Goal: Task Accomplishment & Management: Manage account settings

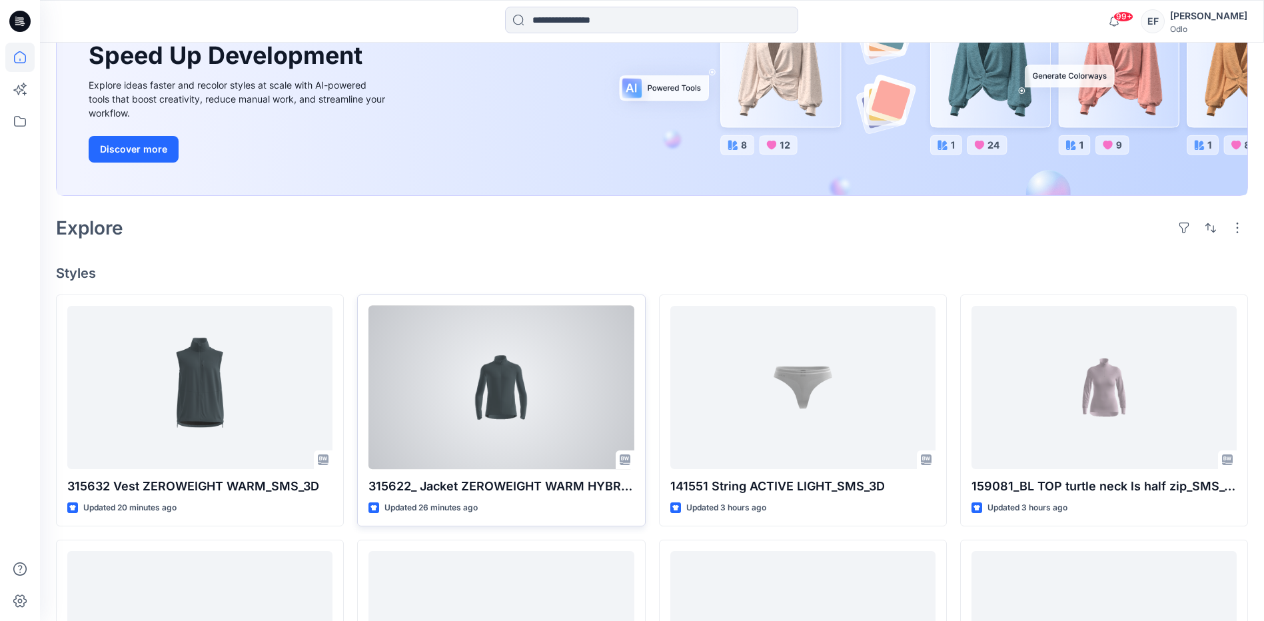
scroll to position [333, 0]
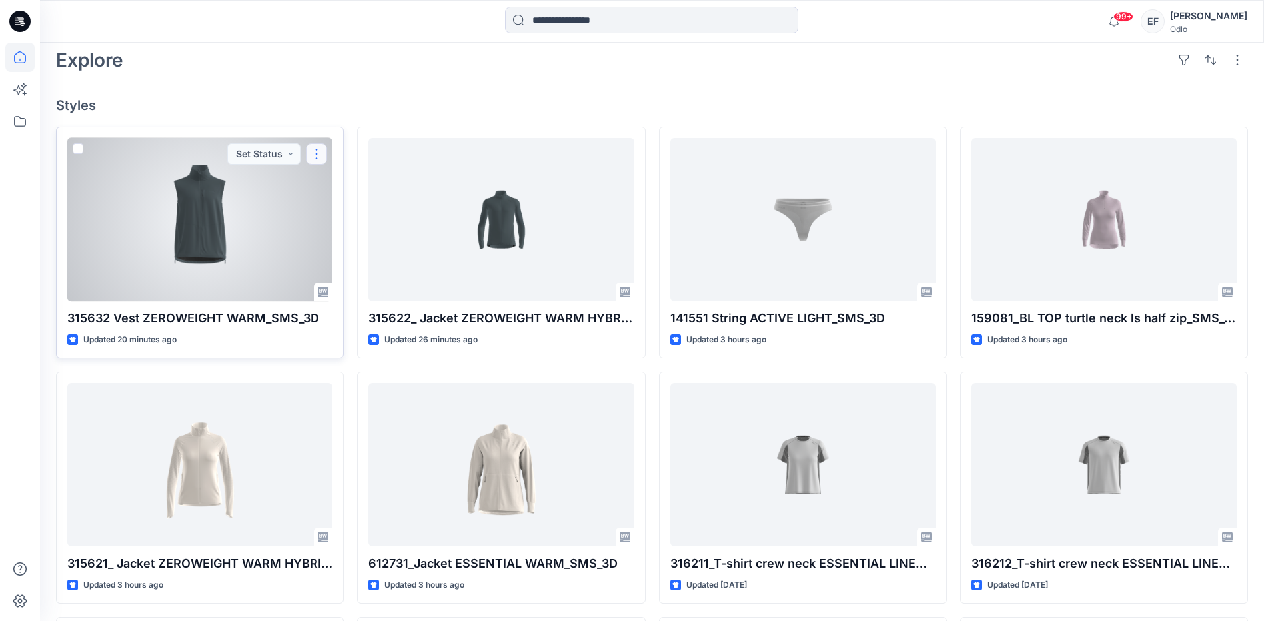
click at [309, 157] on button "button" at bounding box center [316, 153] width 21 height 21
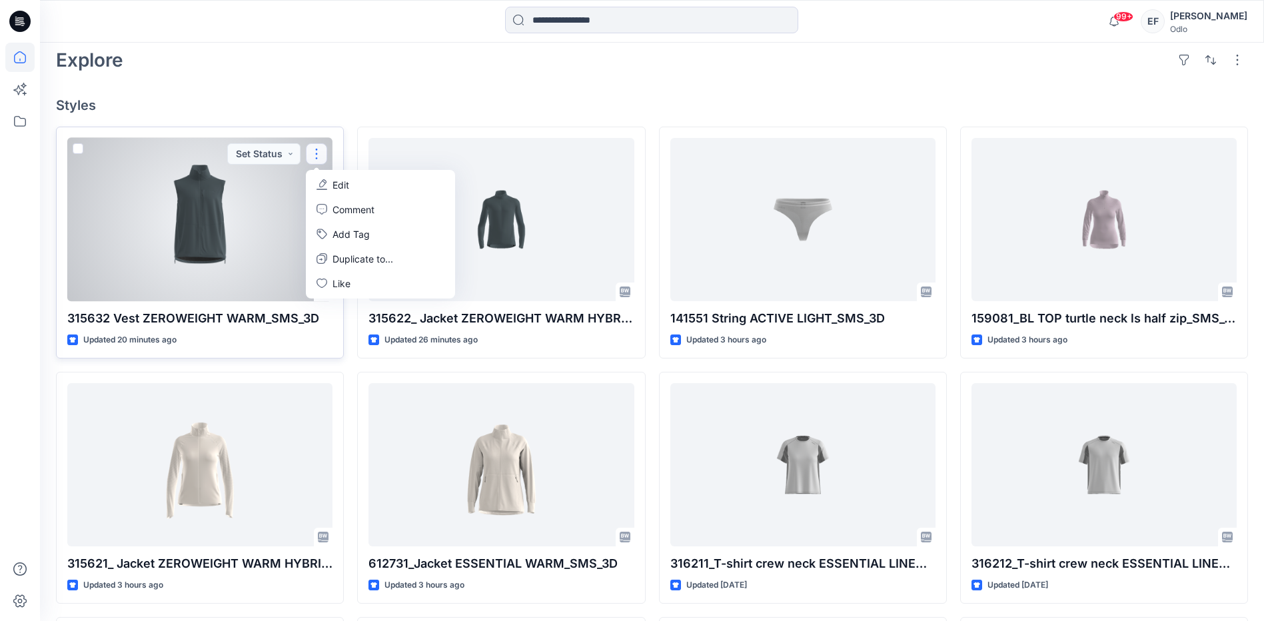
click at [346, 183] on p "Edit" at bounding box center [340, 185] width 17 height 14
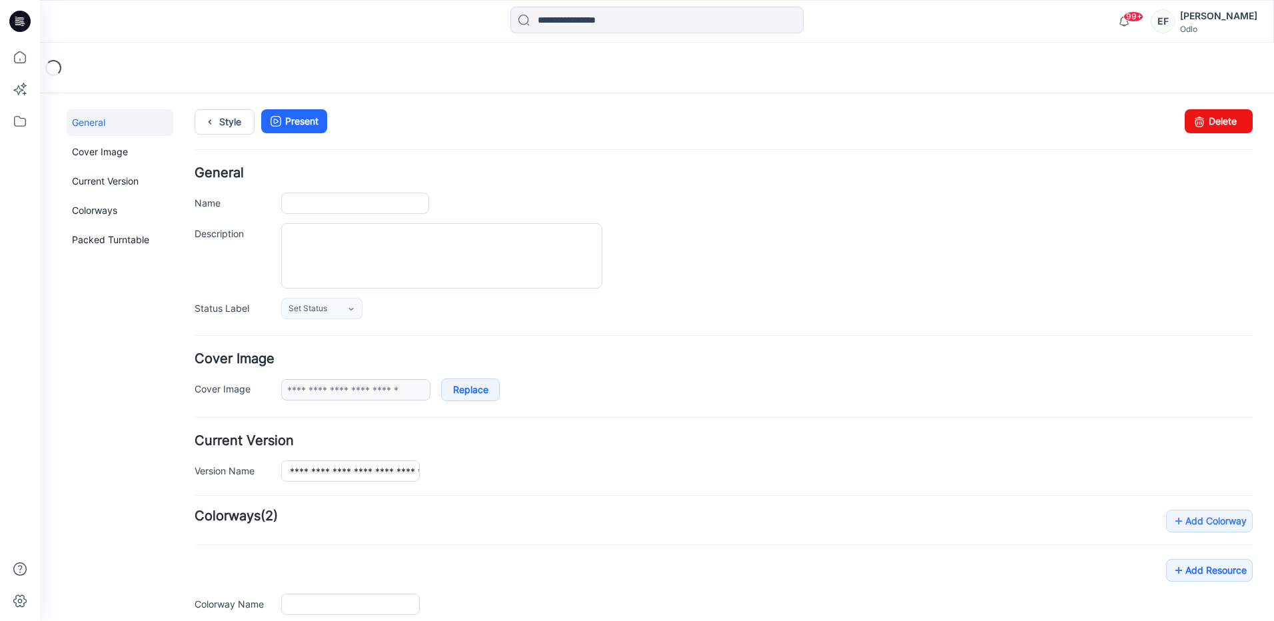
type input "**********"
type input "*****"
type input "**********"
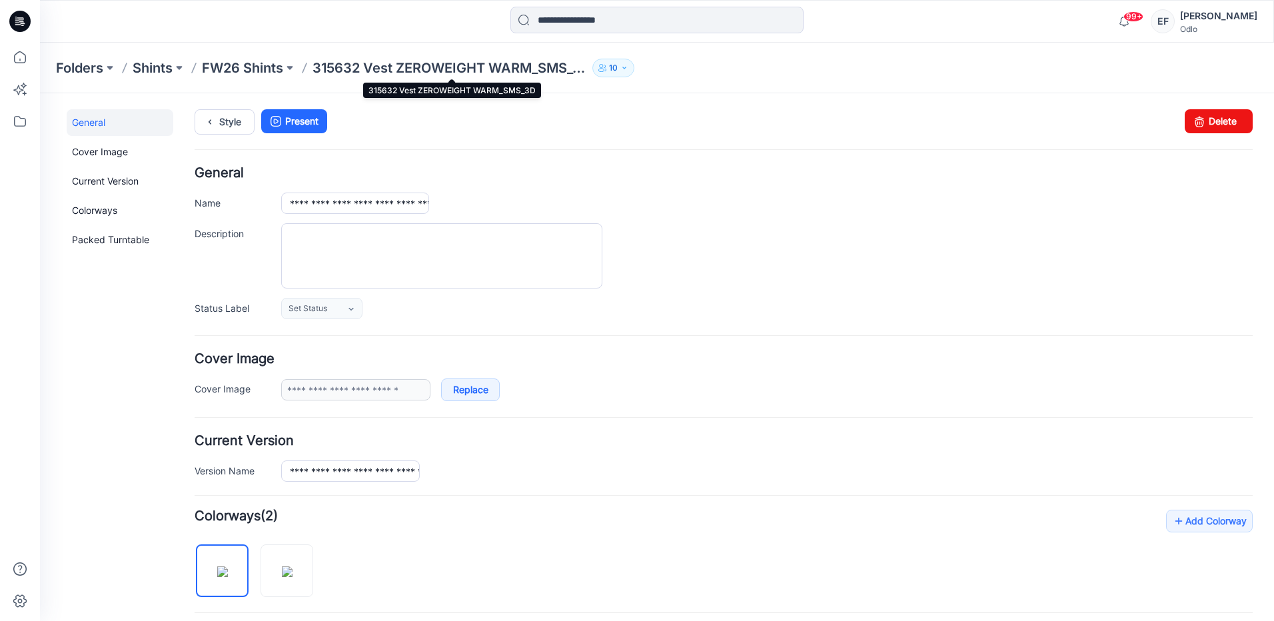
click at [366, 71] on p "315632 Vest ZEROWEIGHT WARM_SMS_3D" at bounding box center [449, 68] width 275 height 19
click at [230, 73] on p "FW26 Shints" at bounding box center [242, 68] width 81 height 19
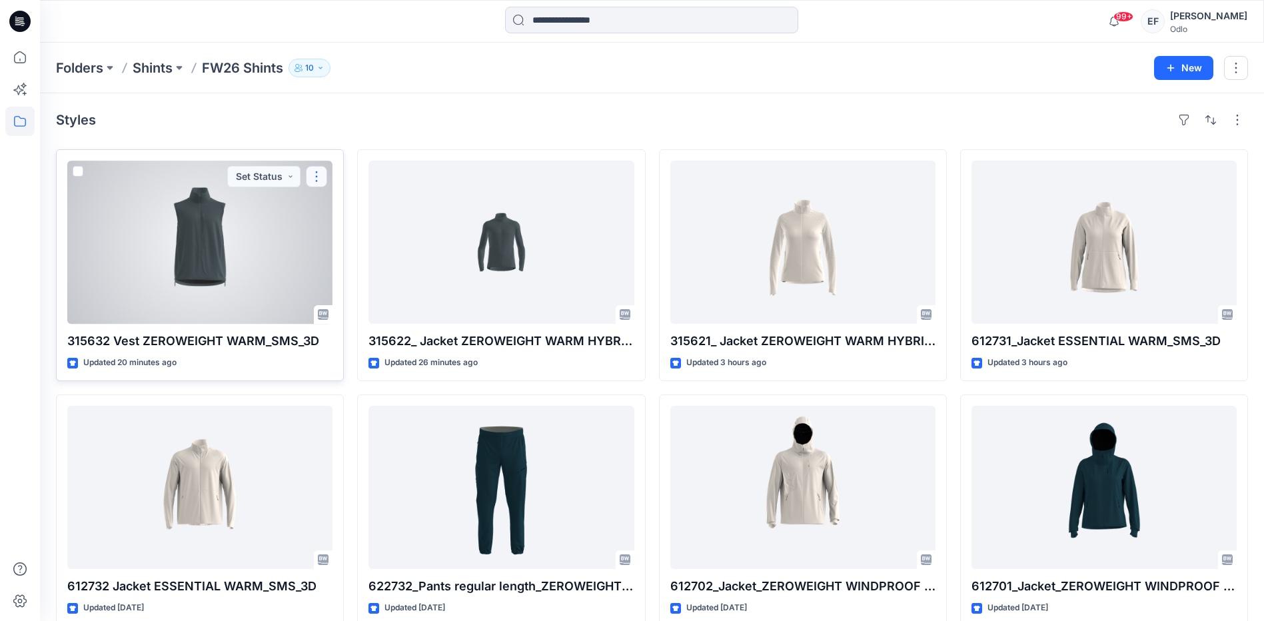
click at [321, 175] on button "button" at bounding box center [316, 176] width 21 height 21
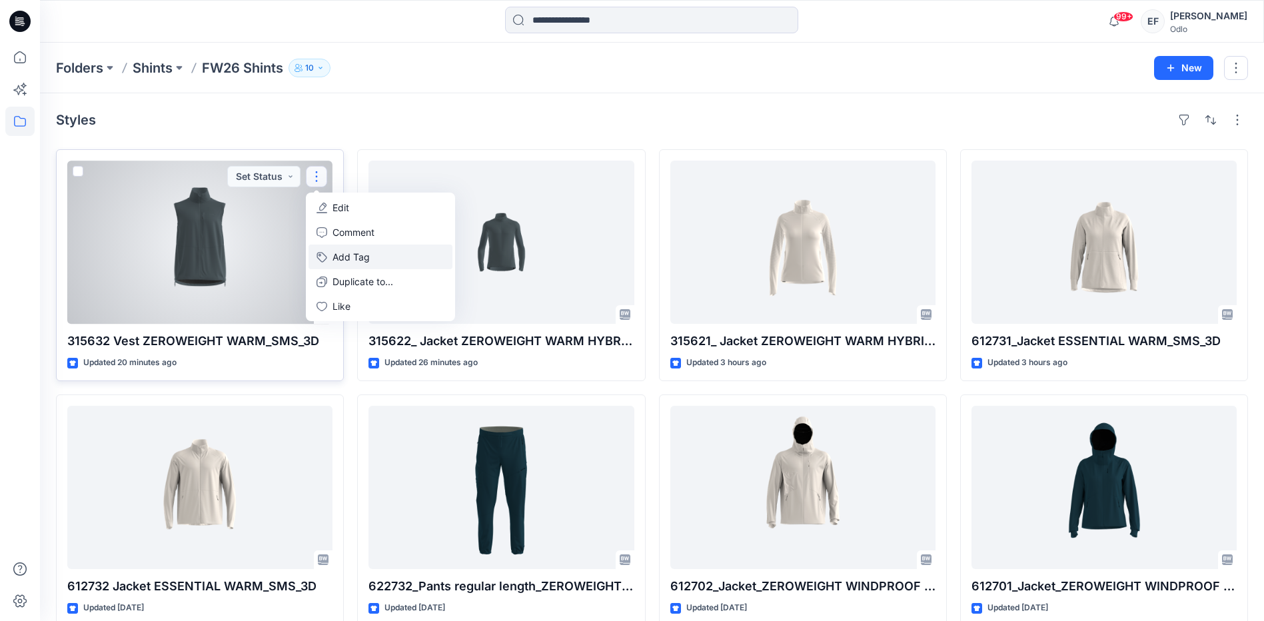
click at [346, 251] on button "Add Tag" at bounding box center [381, 257] width 144 height 25
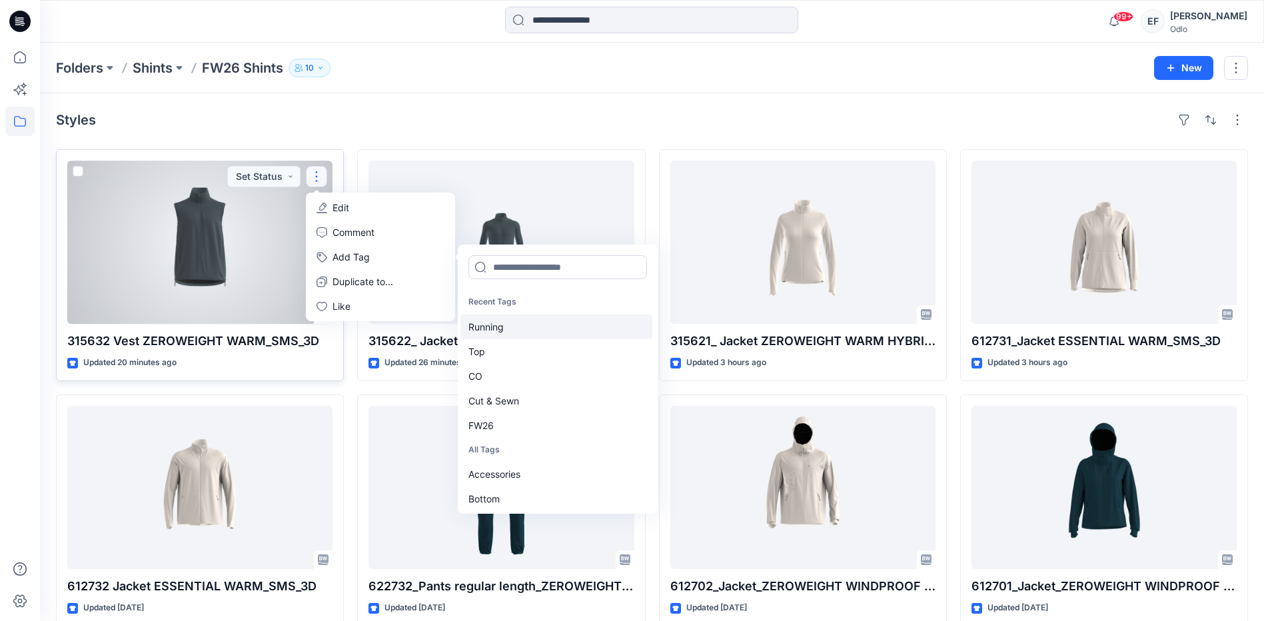
click at [482, 329] on div "Running" at bounding box center [556, 326] width 192 height 25
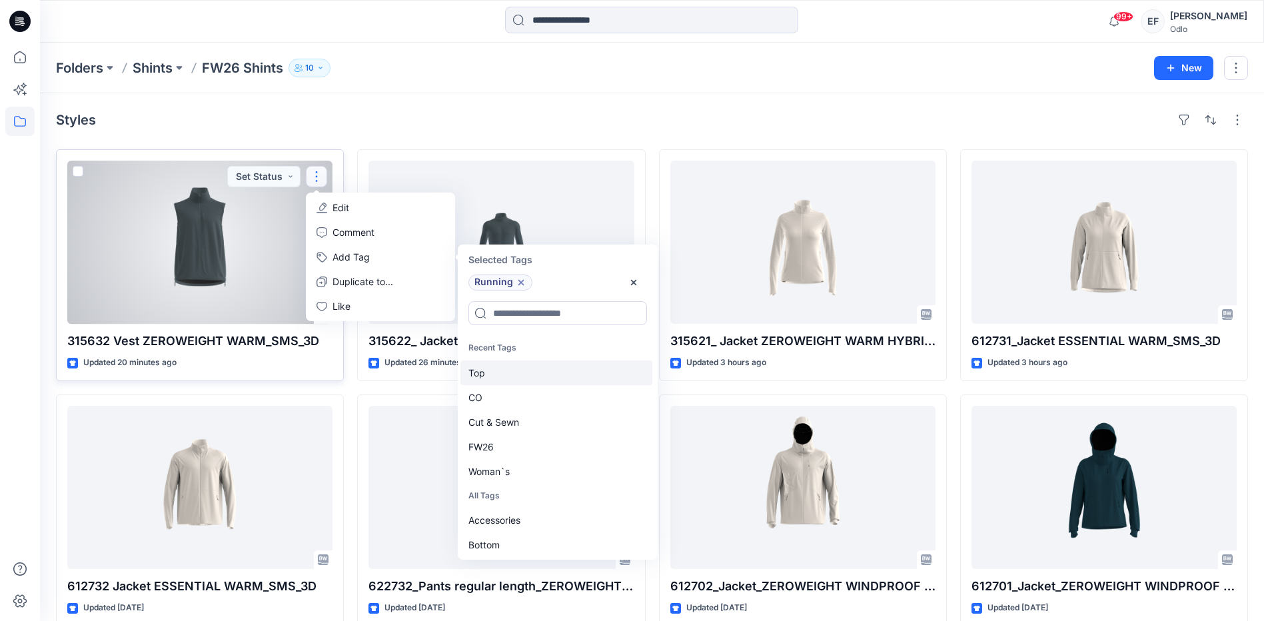
click at [482, 378] on div "Top" at bounding box center [556, 372] width 192 height 25
click at [482, 378] on div "CO" at bounding box center [556, 372] width 192 height 25
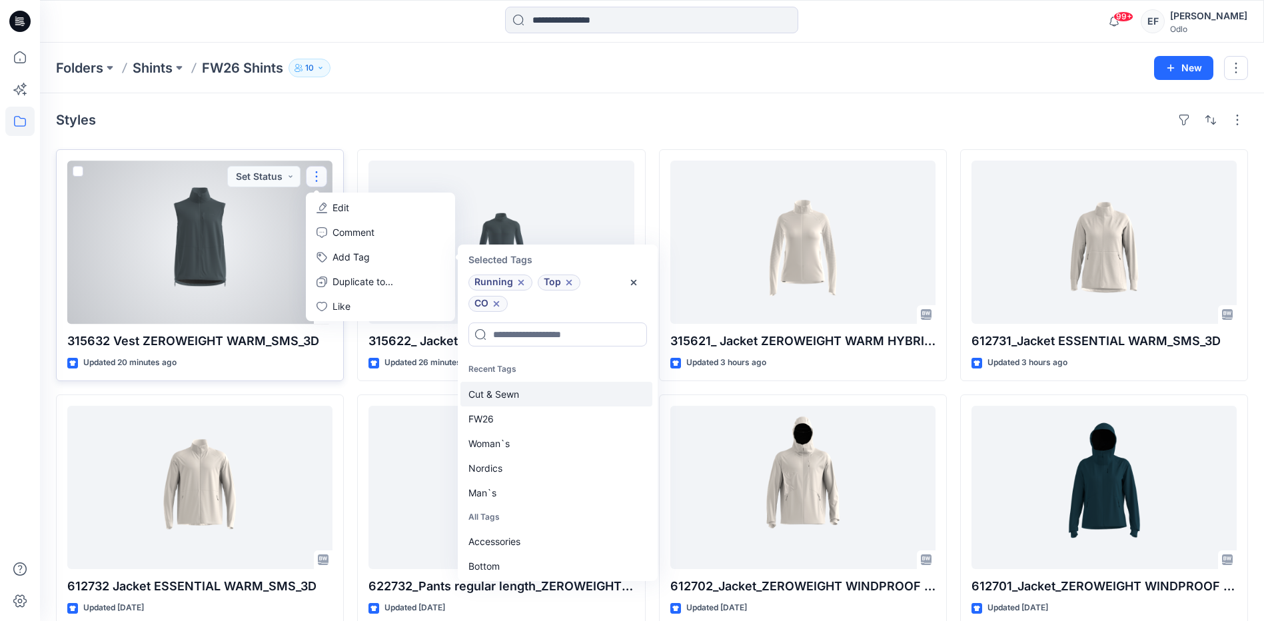
click at [482, 396] on div "Cut & Sewn" at bounding box center [556, 394] width 192 height 25
click at [482, 397] on div "FW26" at bounding box center [556, 394] width 192 height 25
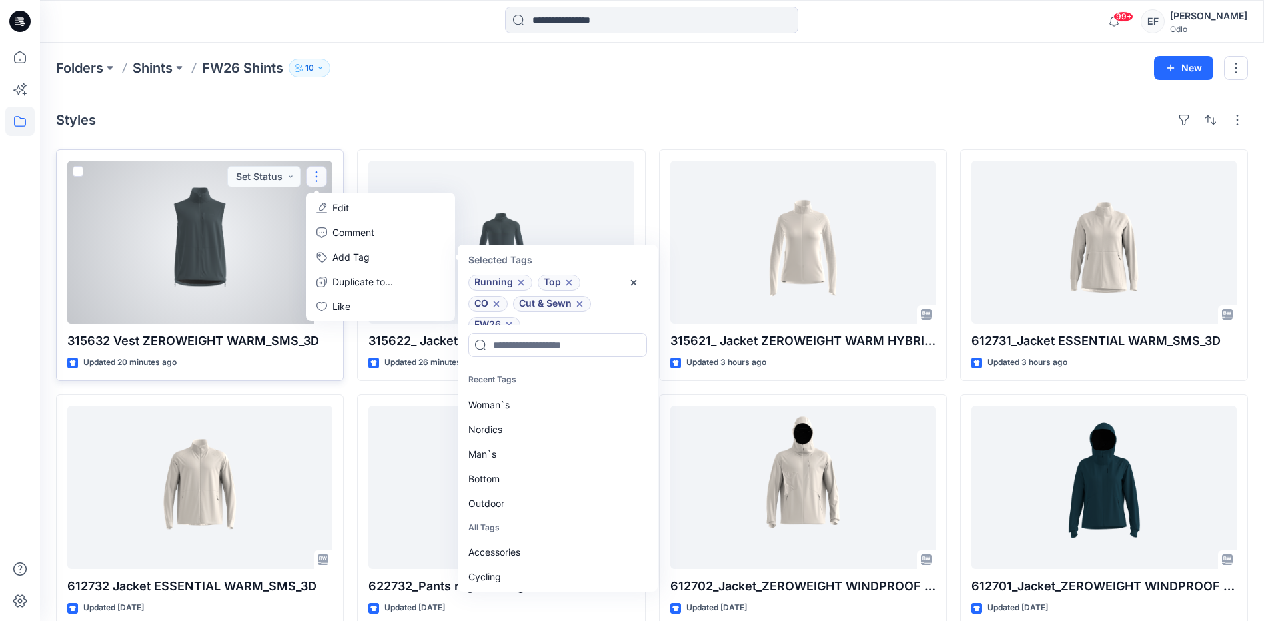
scroll to position [11, 0]
click at [479, 462] on div "Man`s" at bounding box center [556, 454] width 192 height 25
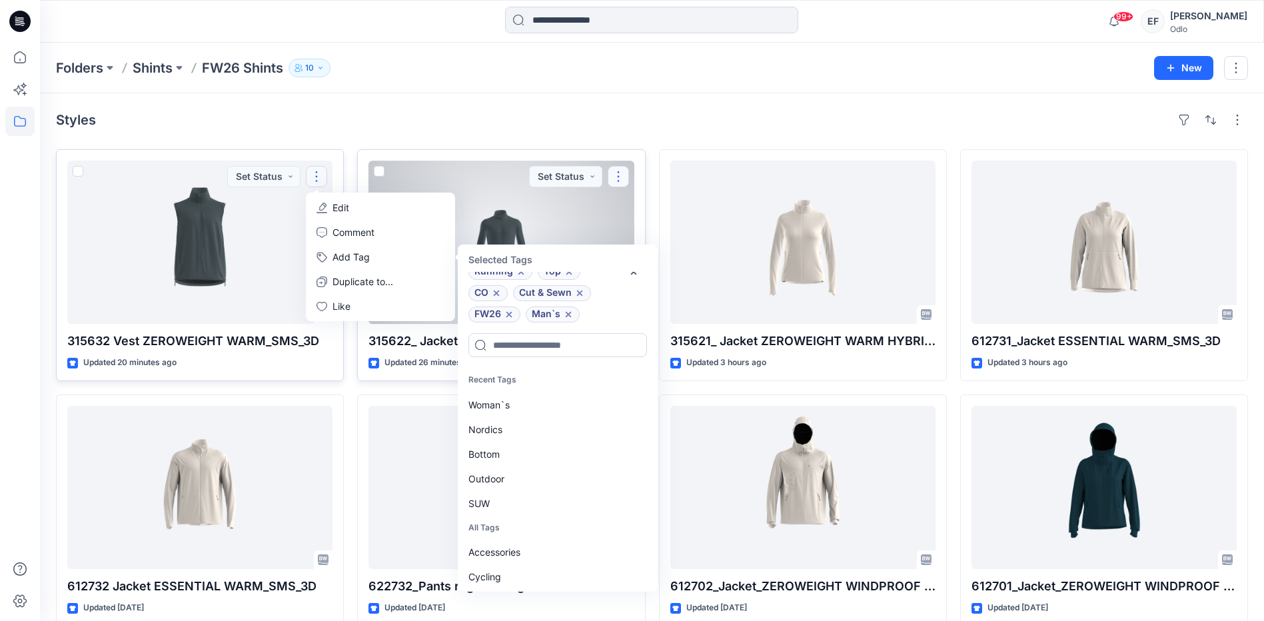
click at [616, 173] on button "button" at bounding box center [618, 176] width 21 height 21
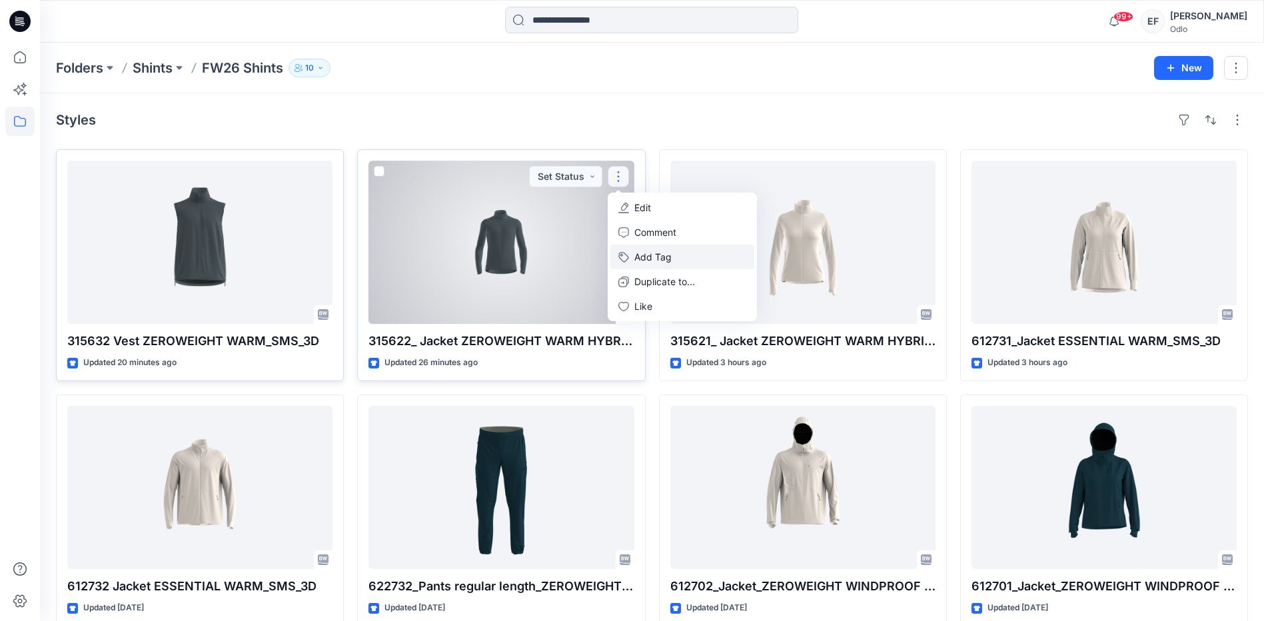
click at [629, 251] on button "Add Tag" at bounding box center [682, 257] width 144 height 25
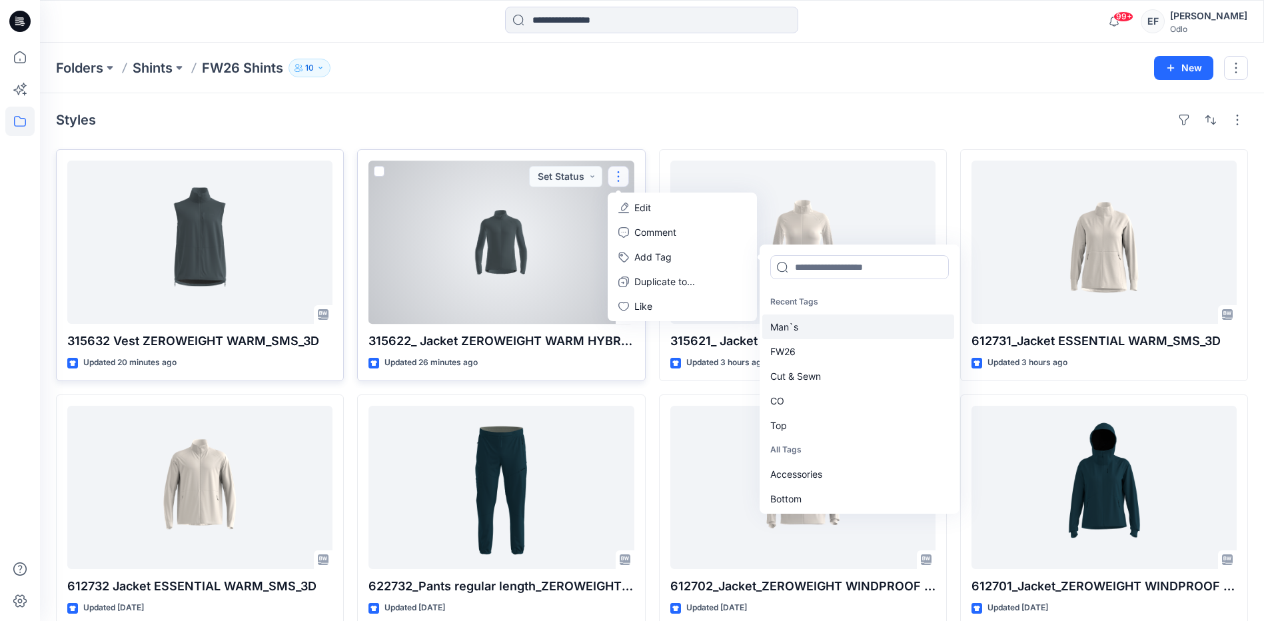
click at [788, 325] on div "Man`s" at bounding box center [858, 326] width 192 height 25
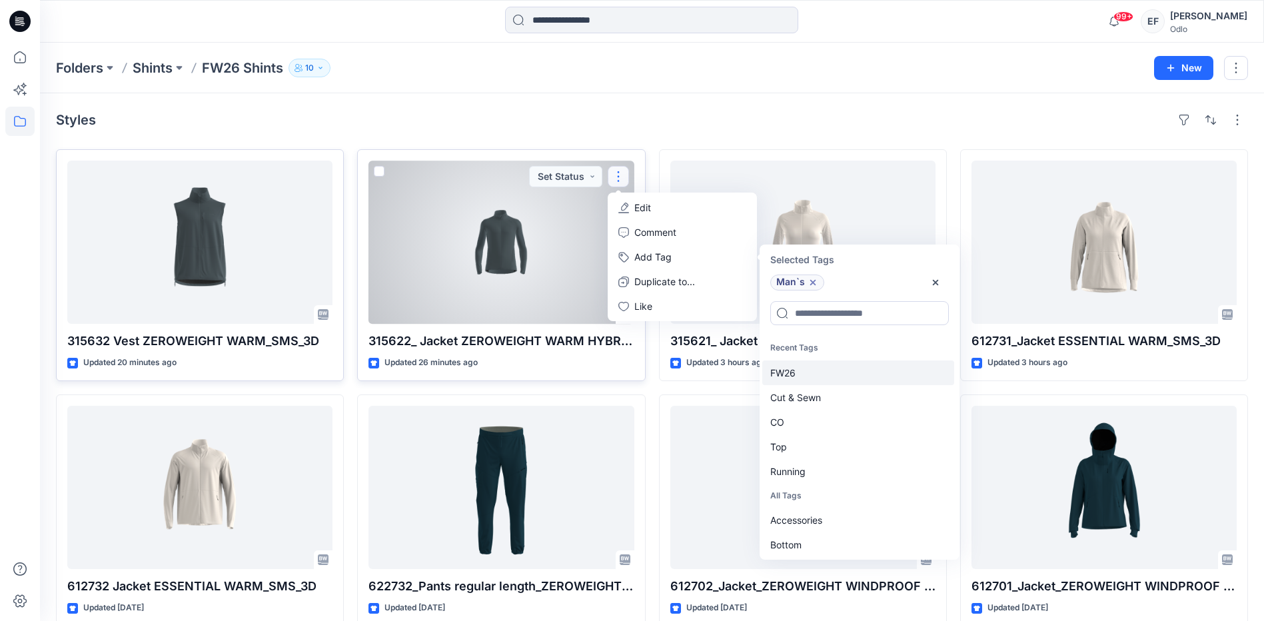
click at [780, 372] on div "FW26" at bounding box center [858, 372] width 192 height 25
click at [780, 372] on div "Cut & Sewn" at bounding box center [858, 372] width 192 height 25
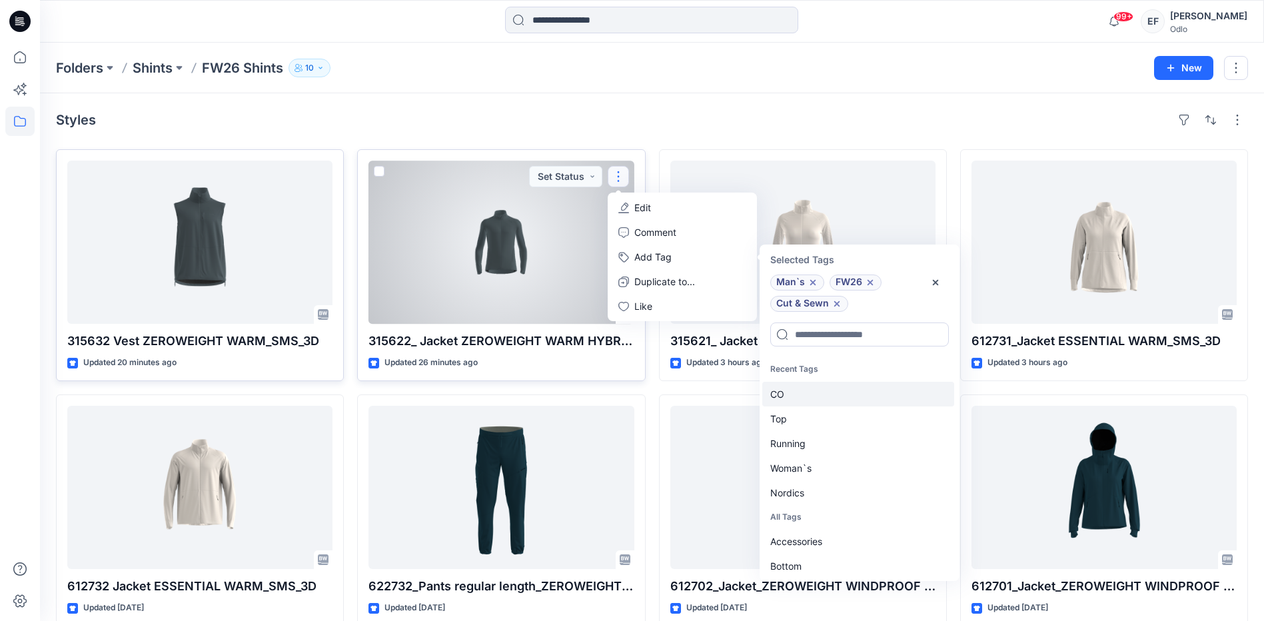
click at [780, 390] on div "CO" at bounding box center [858, 394] width 192 height 25
click at [780, 400] on div "Top" at bounding box center [858, 394] width 192 height 25
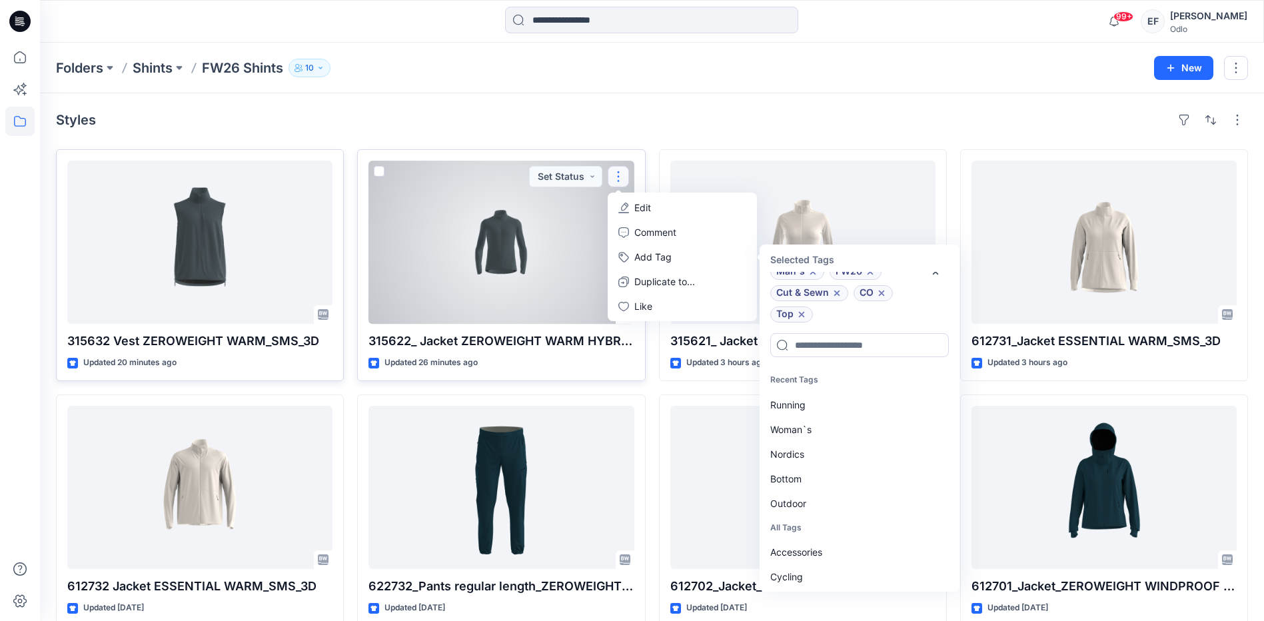
click at [780, 400] on div "Running" at bounding box center [858, 404] width 192 height 25
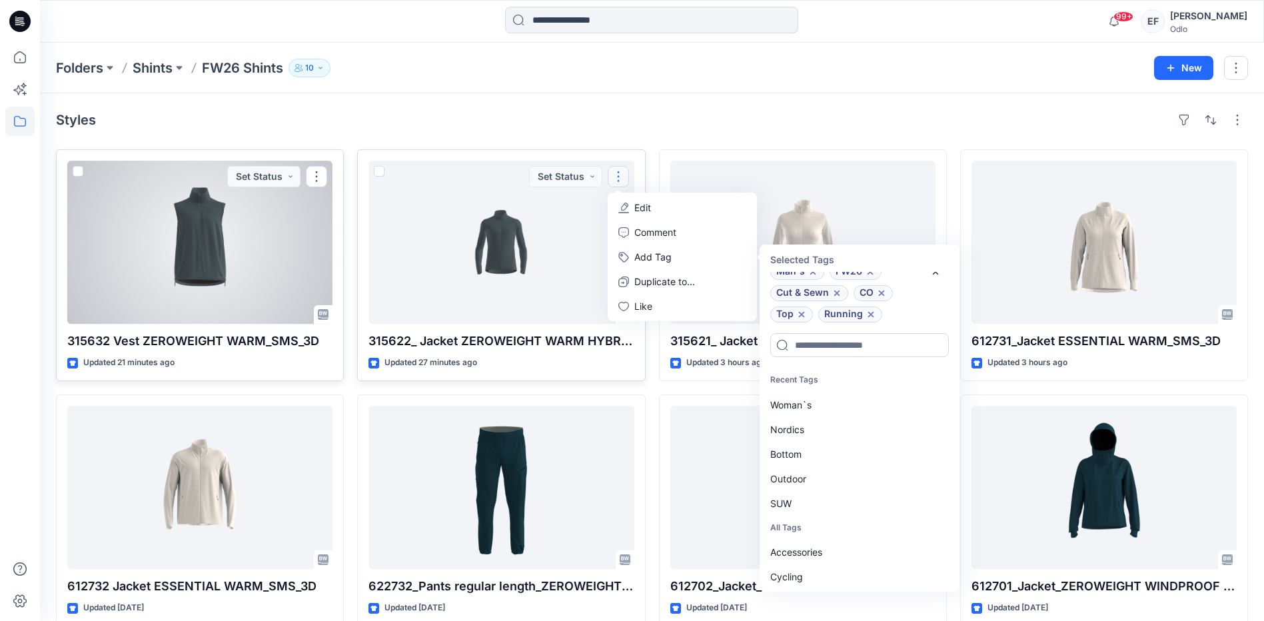
click at [279, 238] on div at bounding box center [199, 242] width 265 height 163
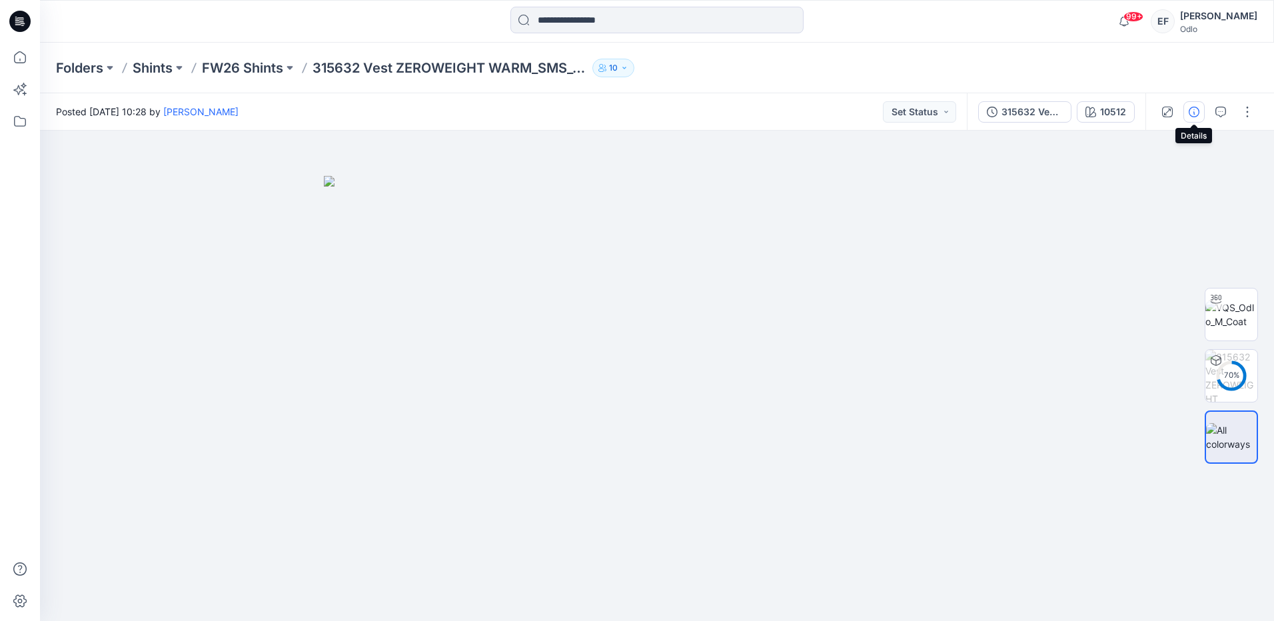
click at [1193, 114] on icon "button" at bounding box center [1194, 112] width 11 height 11
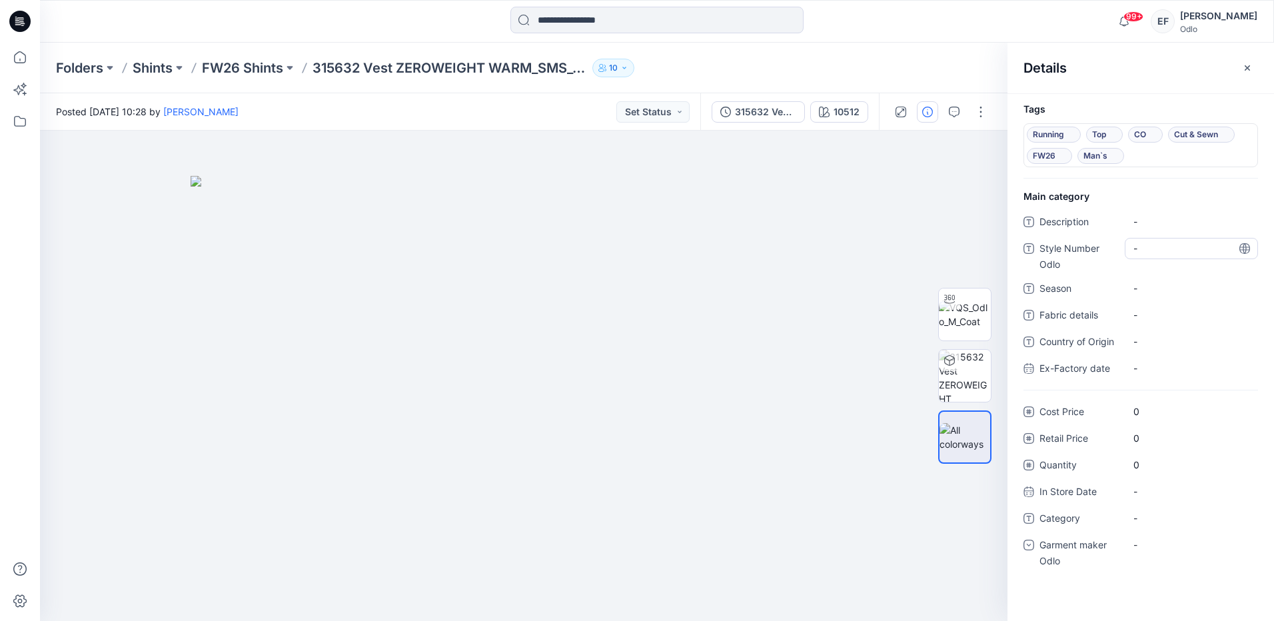
click at [1187, 245] on Odlo "-" at bounding box center [1191, 248] width 116 height 14
type textarea "******"
click at [1187, 294] on span "-" at bounding box center [1191, 288] width 116 height 14
type textarea "****"
click at [1144, 522] on span "-" at bounding box center [1191, 518] width 116 height 14
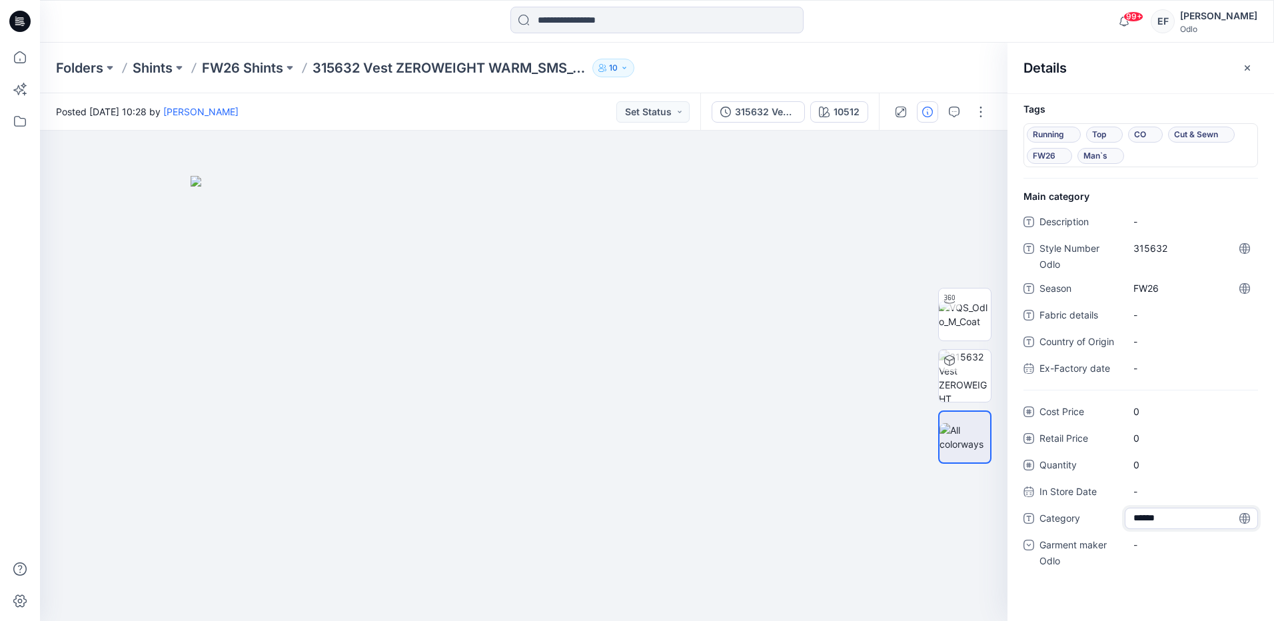
type textarea "*******"
click at [1144, 550] on div "-" at bounding box center [1143, 545] width 20 height 14
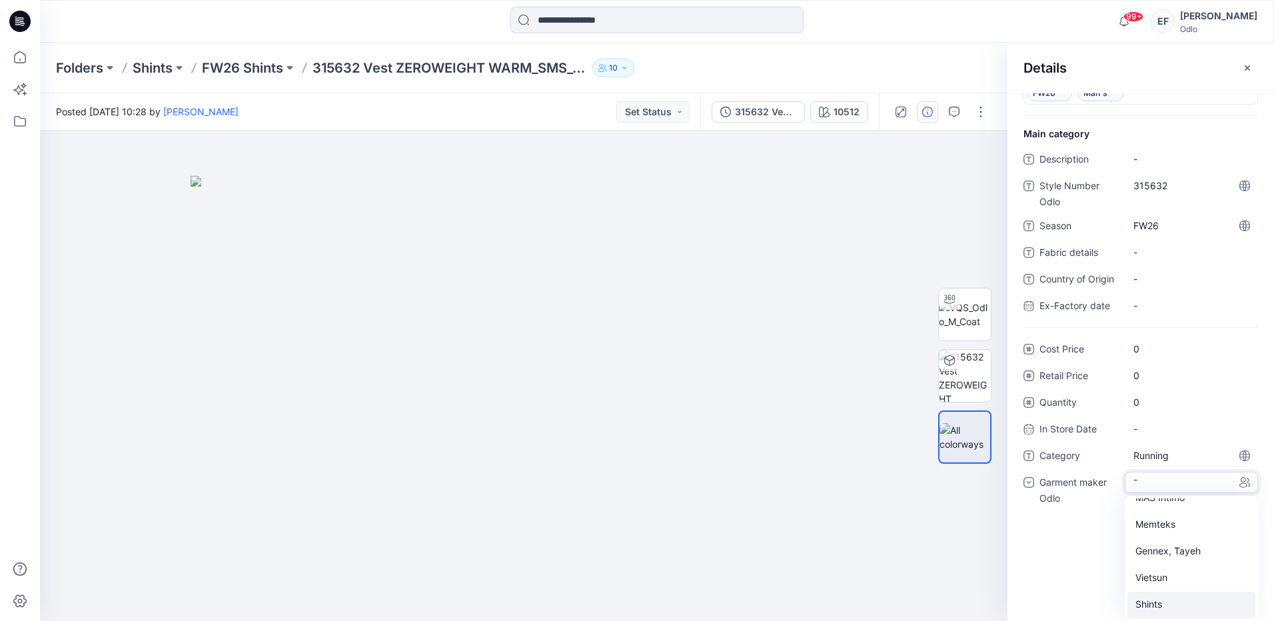
click at [1163, 600] on div "Shints" at bounding box center [1191, 605] width 128 height 27
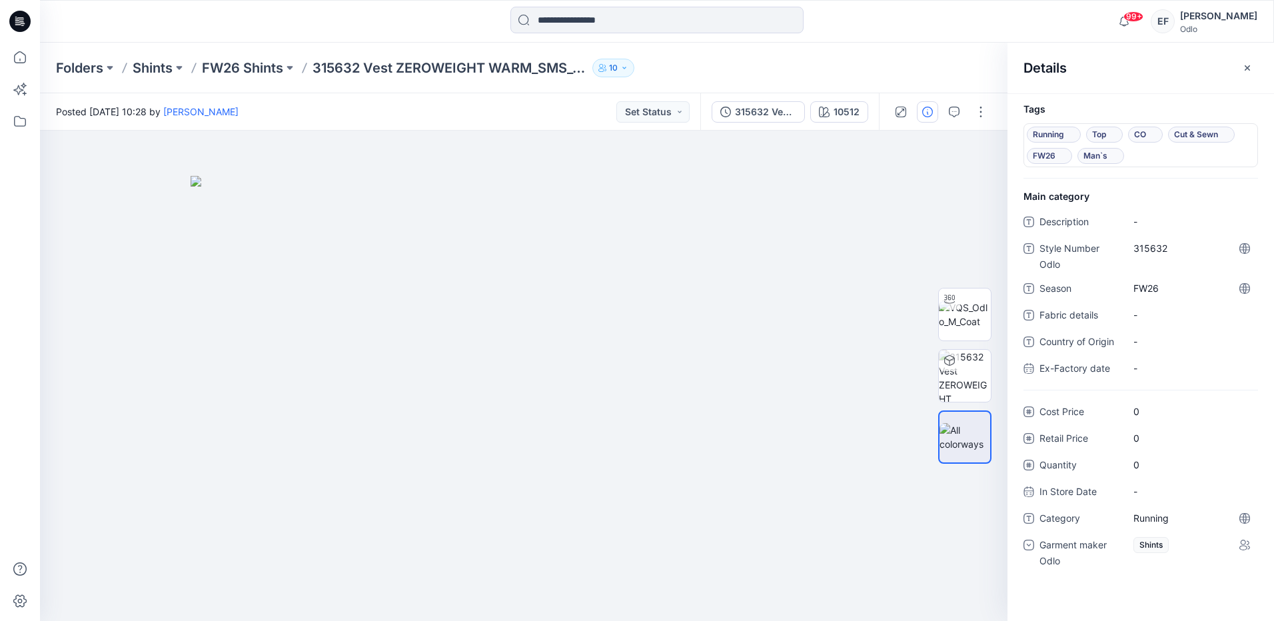
scroll to position [0, 0]
click at [232, 65] on p "FW26 Shints" at bounding box center [242, 68] width 81 height 19
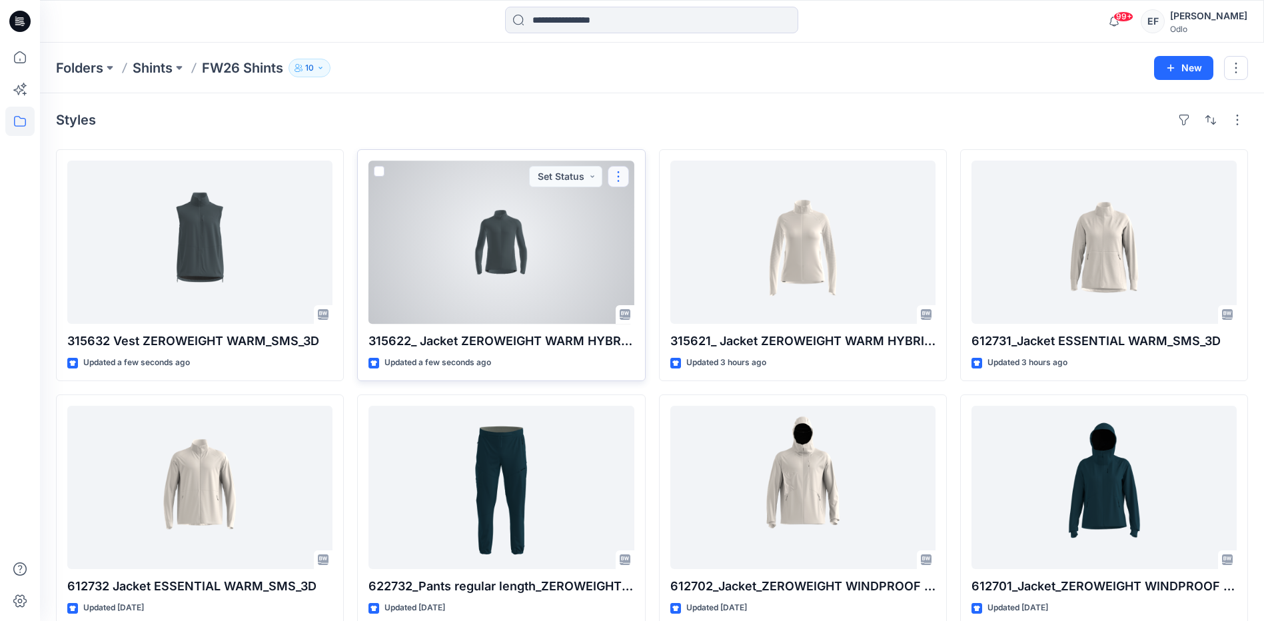
click at [614, 177] on button "button" at bounding box center [618, 176] width 21 height 21
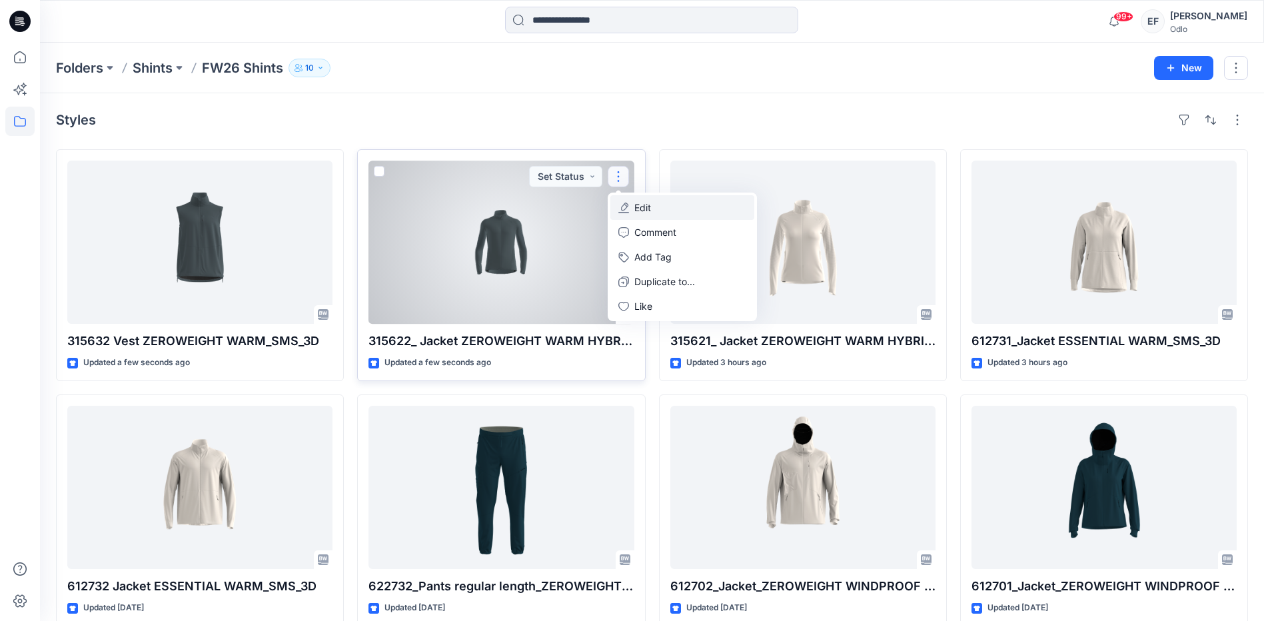
click at [641, 206] on p "Edit" at bounding box center [642, 208] width 17 height 14
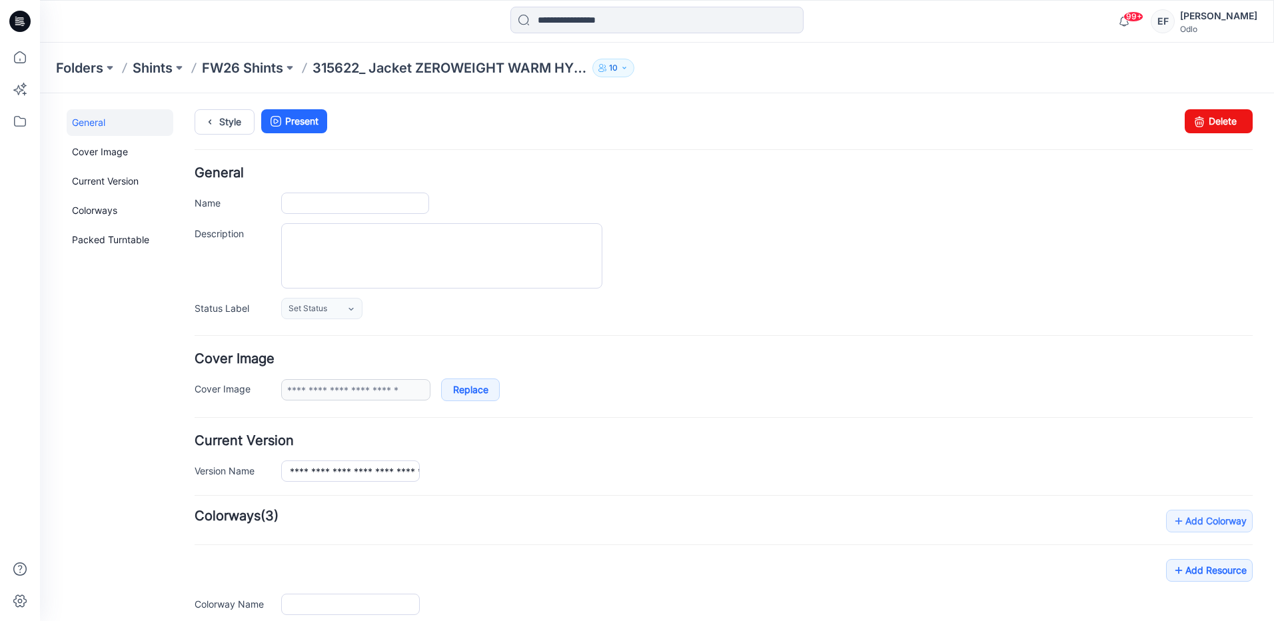
type input "**********"
type input "*****"
type input "**********"
click at [241, 61] on p "FW26 Shints" at bounding box center [242, 68] width 81 height 19
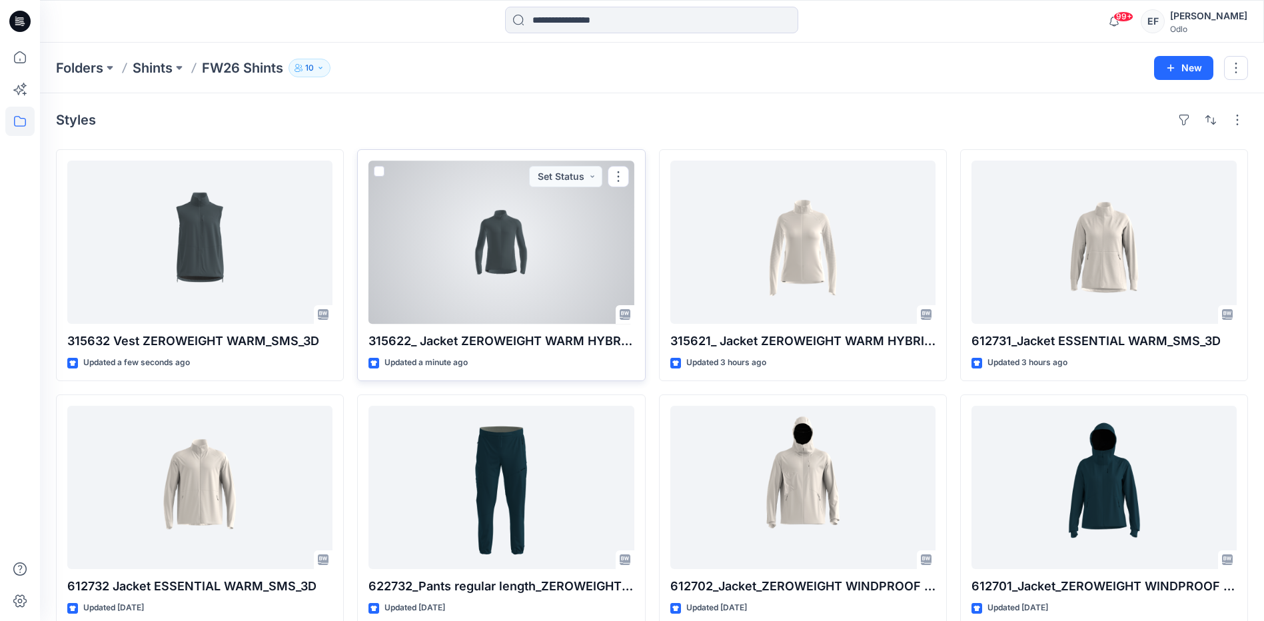
click at [595, 210] on div at bounding box center [500, 242] width 265 height 163
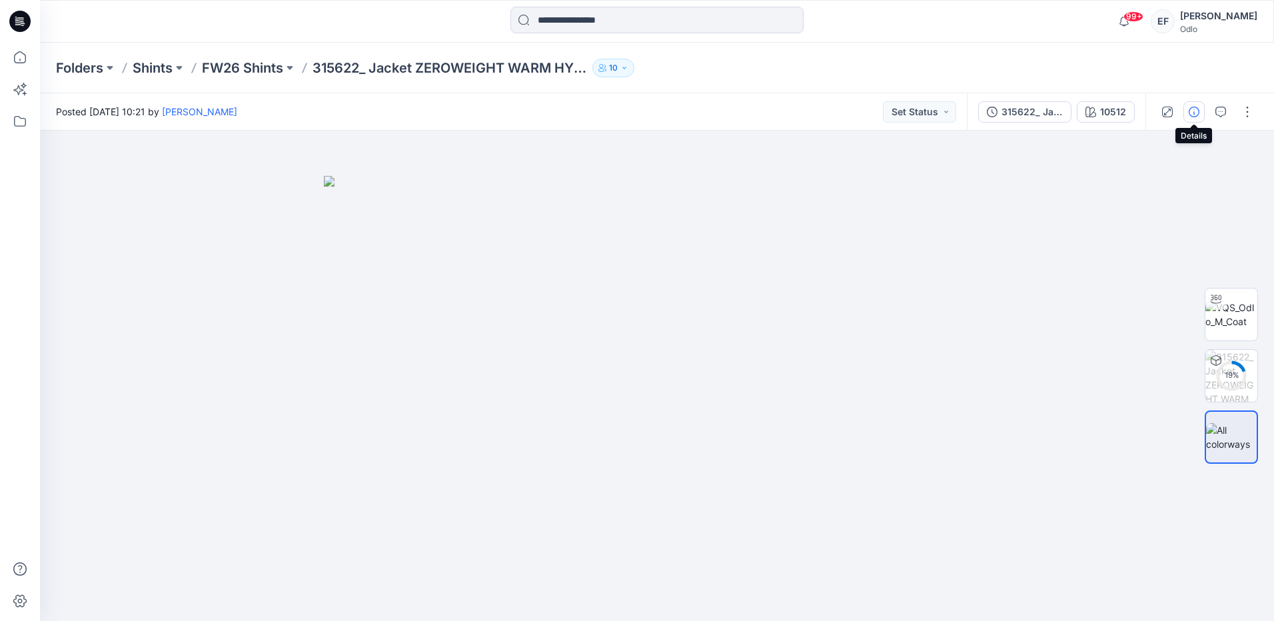
click at [1192, 115] on icon "button" at bounding box center [1194, 112] width 11 height 11
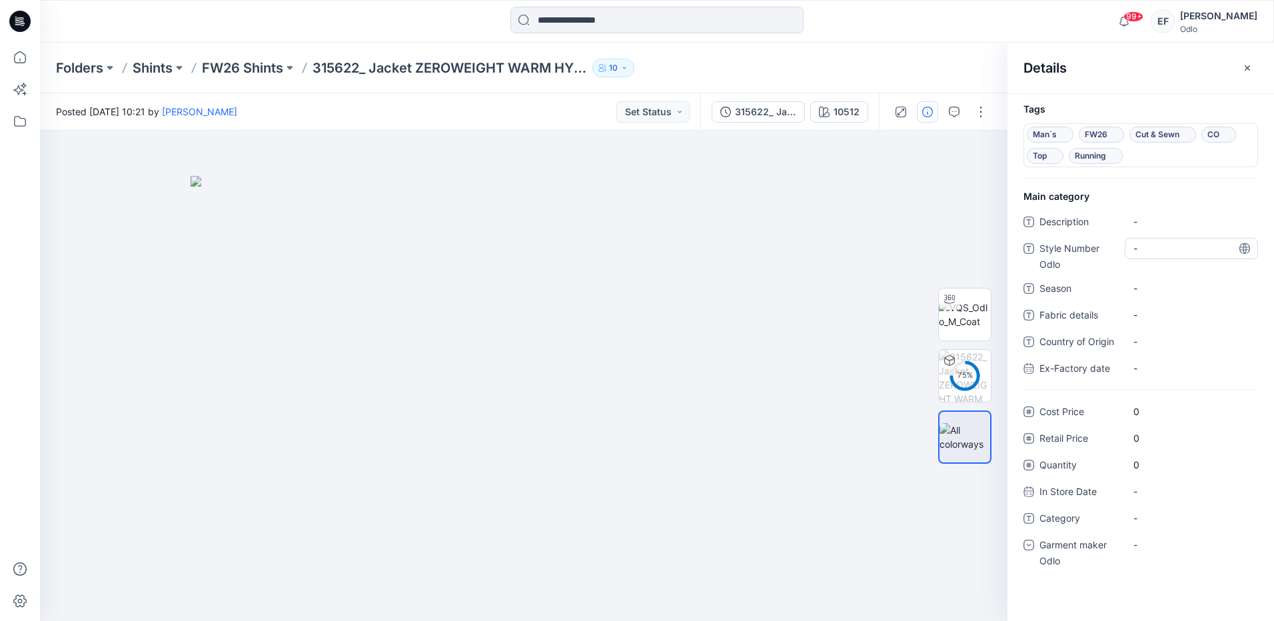
click at [1152, 249] on Odlo "-" at bounding box center [1191, 248] width 116 height 14
type textarea "******"
click at [1181, 291] on span "-" at bounding box center [1191, 288] width 116 height 14
type textarea "****"
click at [1157, 520] on span "-" at bounding box center [1191, 518] width 116 height 14
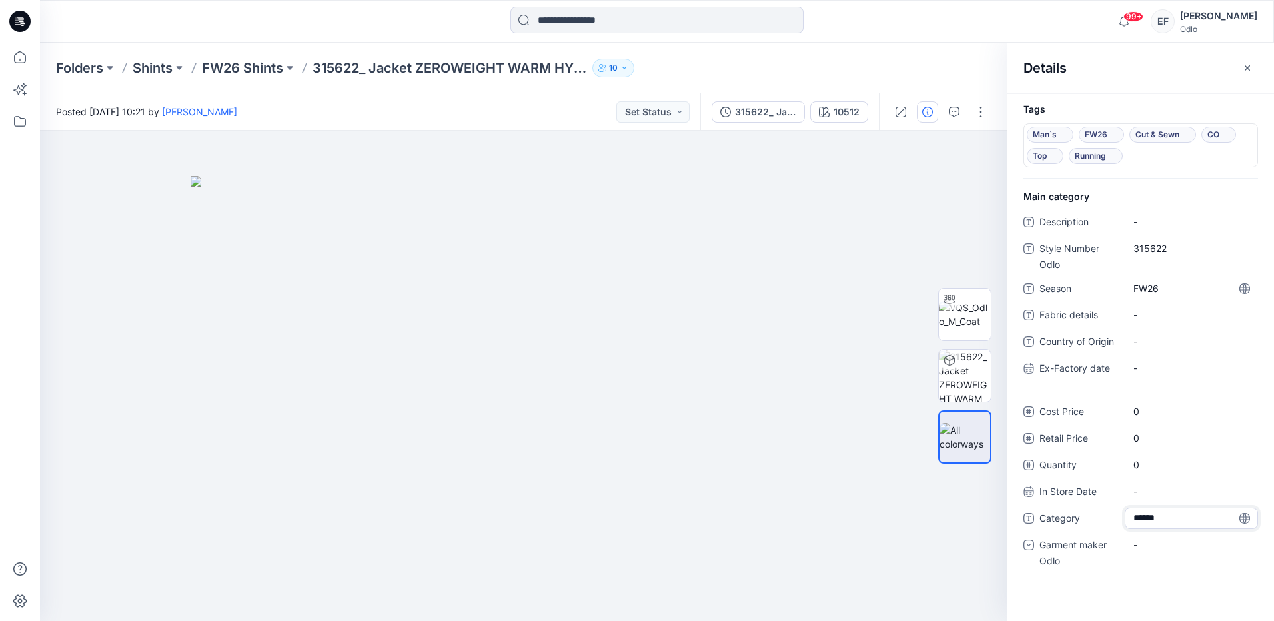
type textarea "*******"
click at [1135, 552] on div "-" at bounding box center [1143, 545] width 20 height 14
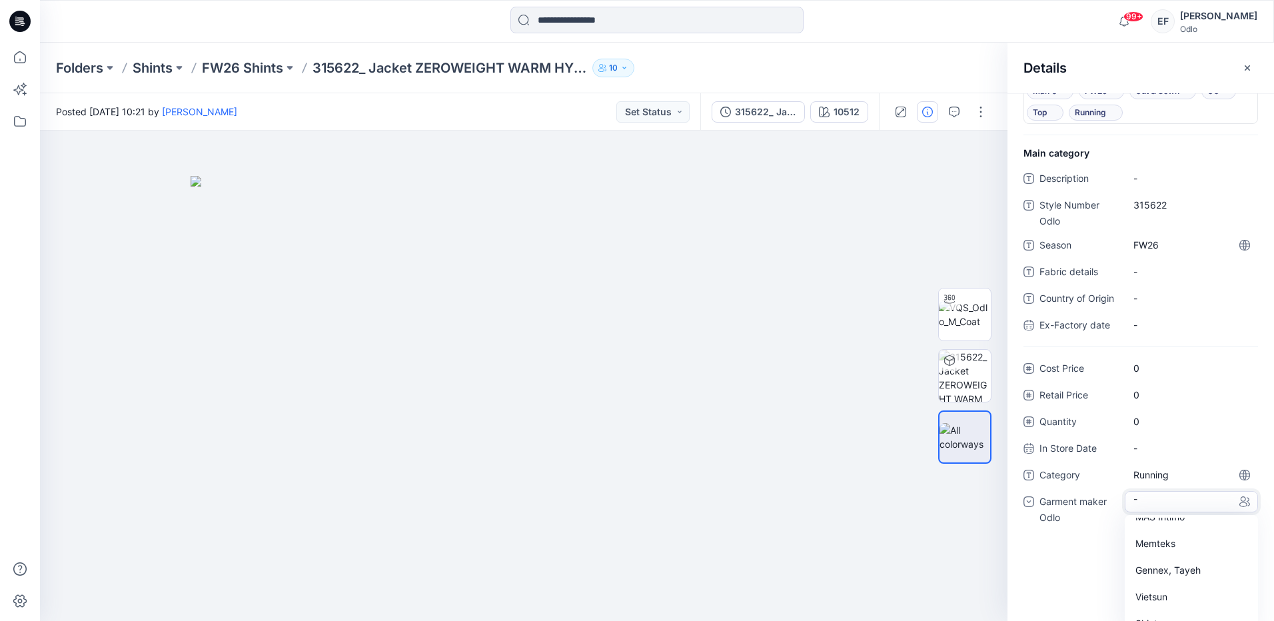
scroll to position [63, 0]
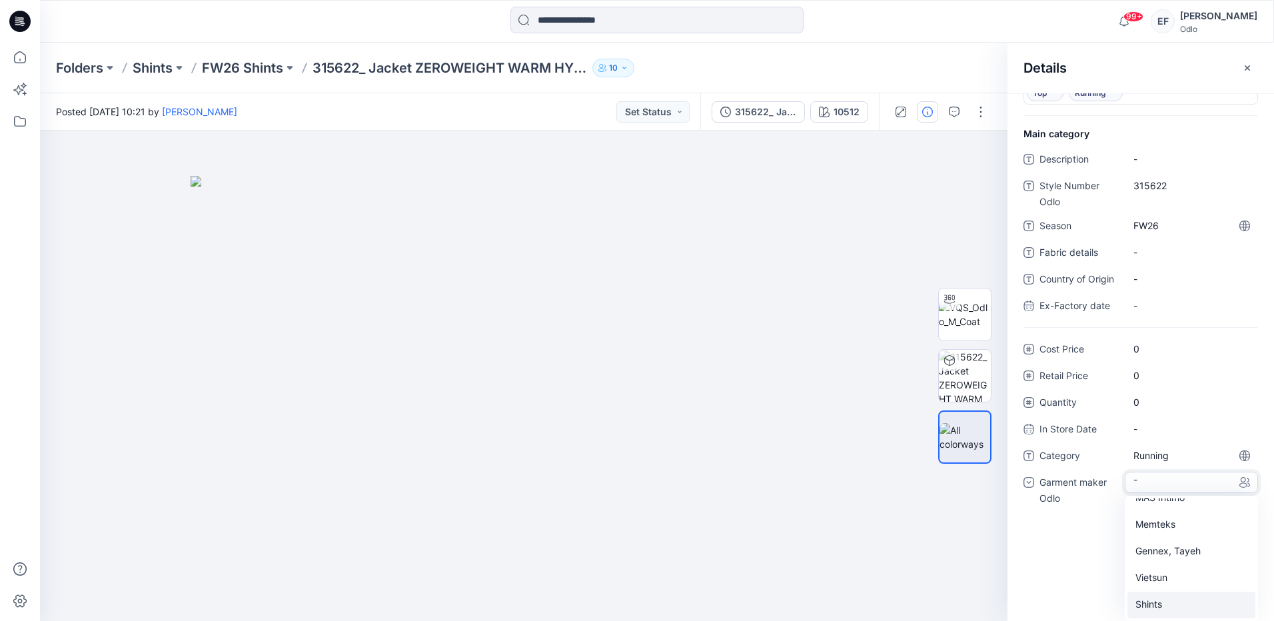
click at [1145, 597] on div "Shints" at bounding box center [1191, 605] width 128 height 27
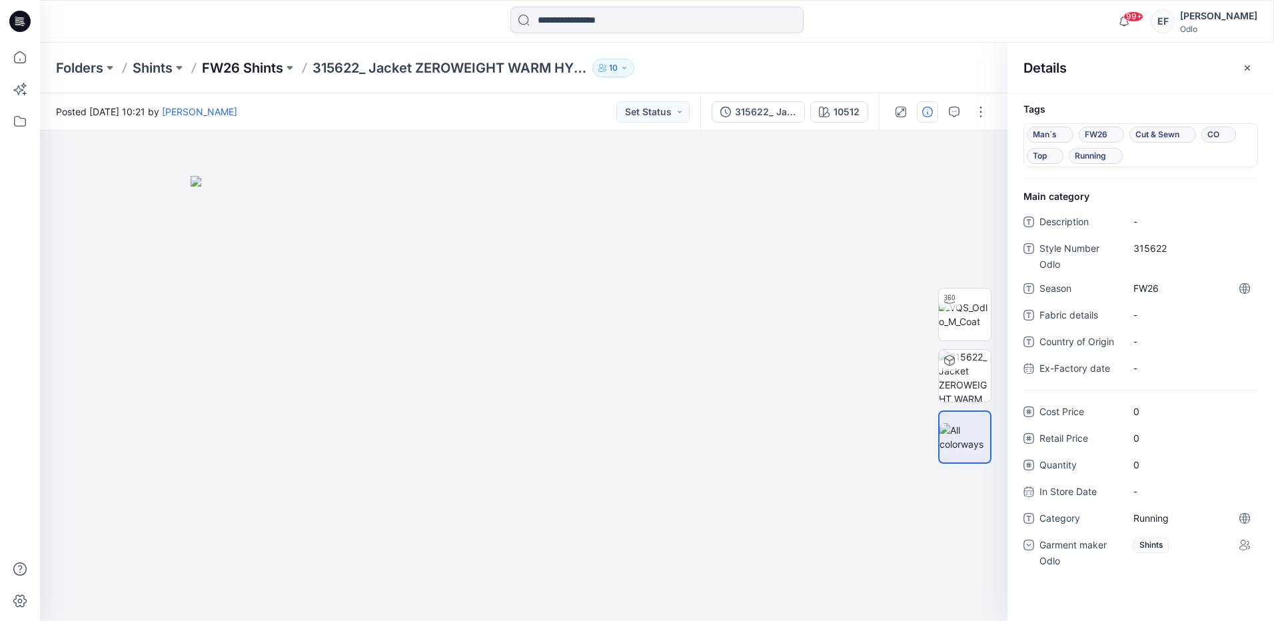
click at [250, 69] on p "FW26 Shints" at bounding box center [242, 68] width 81 height 19
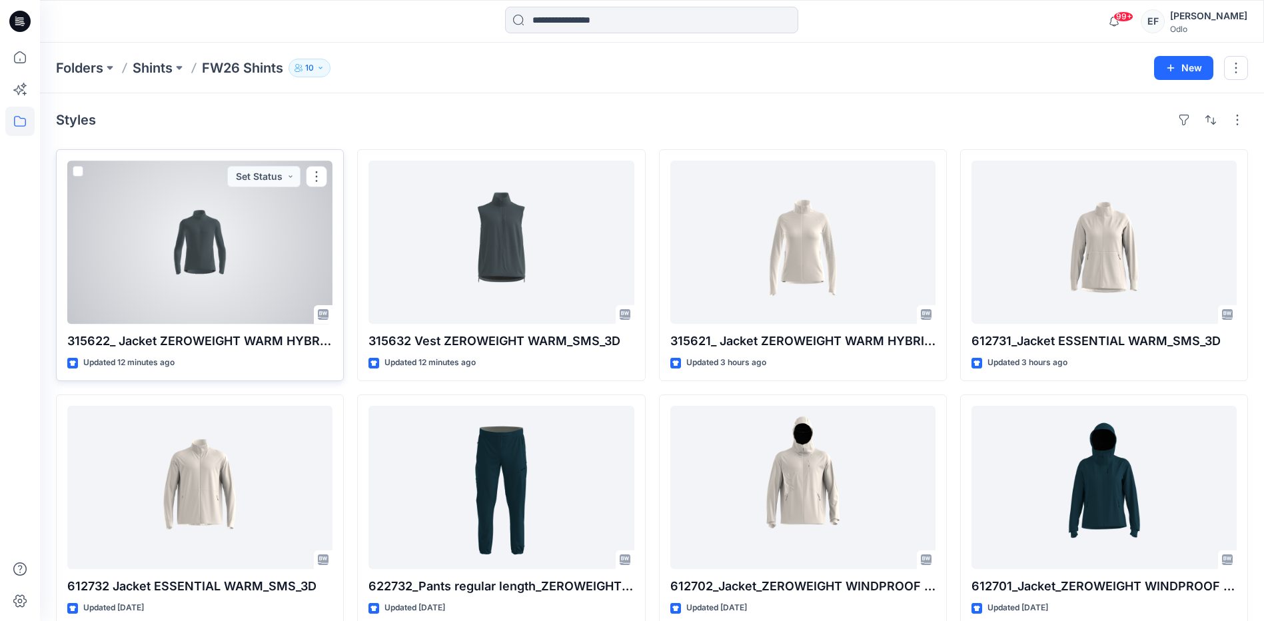
click at [315, 256] on div at bounding box center [199, 242] width 265 height 163
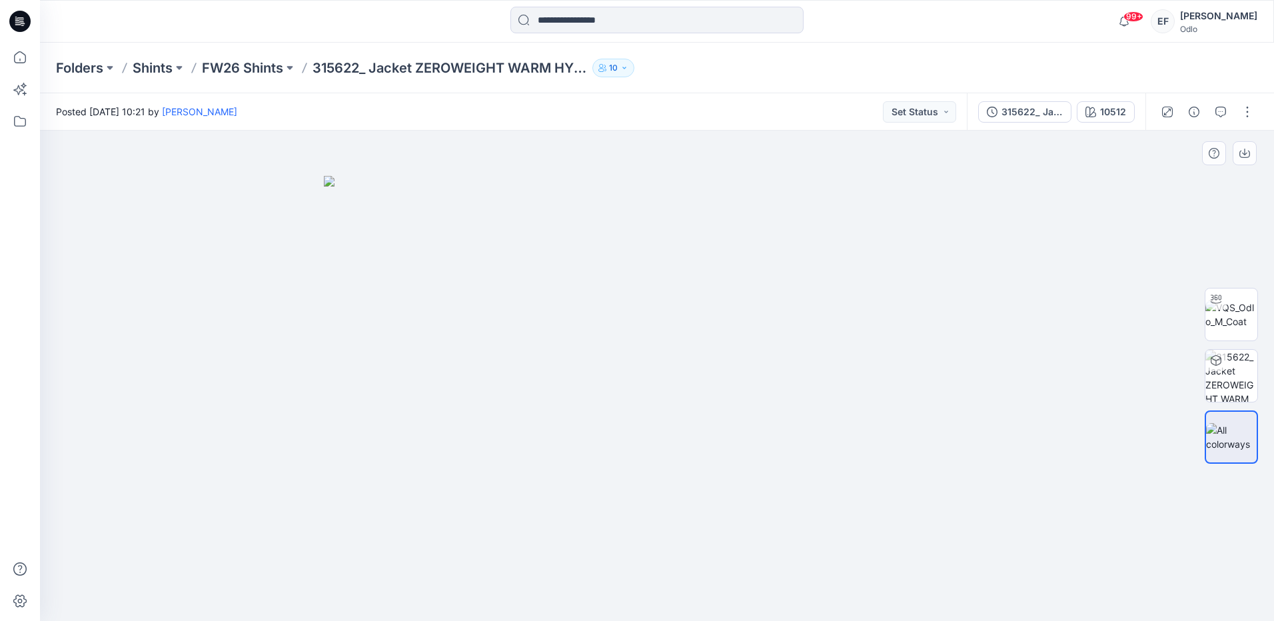
click at [644, 373] on img at bounding box center [657, 398] width 666 height 445
click at [249, 68] on p "FW26 Shints" at bounding box center [242, 68] width 81 height 19
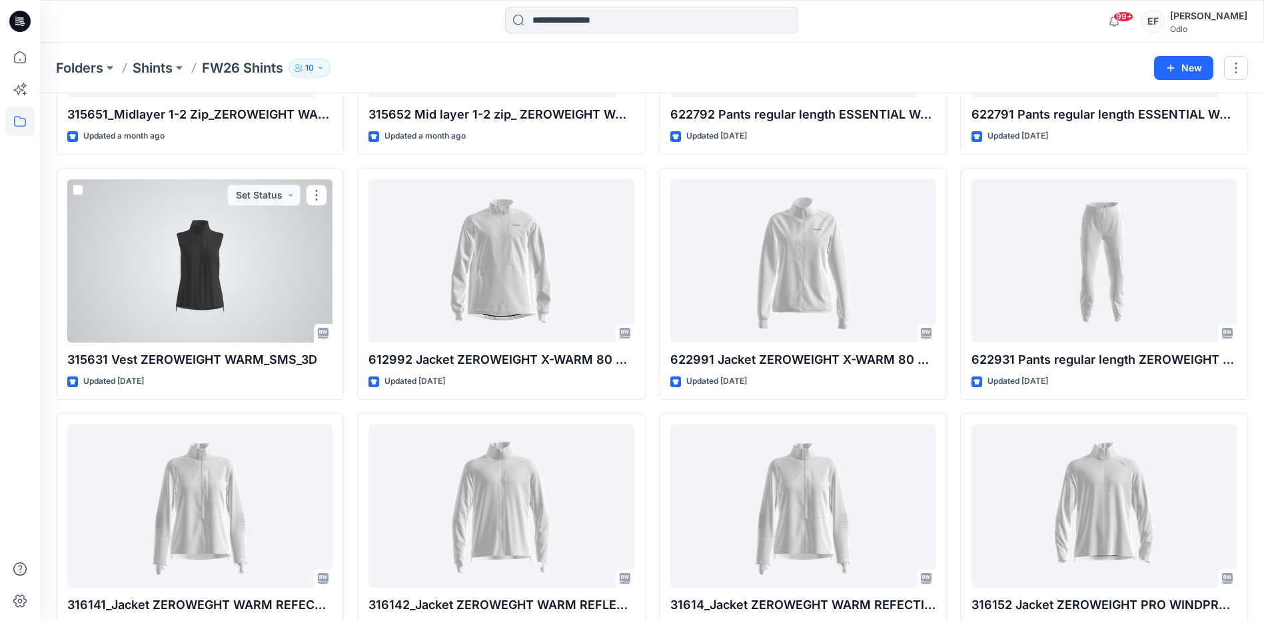
scroll to position [999, 0]
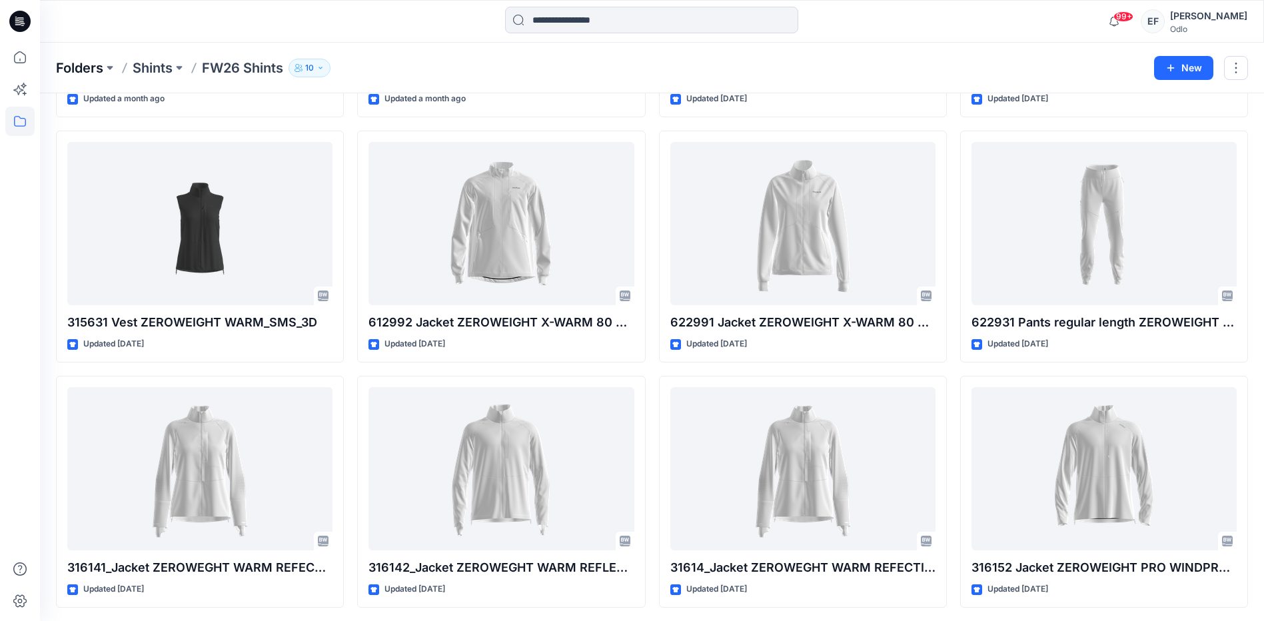
click at [71, 65] on p "Folders" at bounding box center [79, 68] width 47 height 19
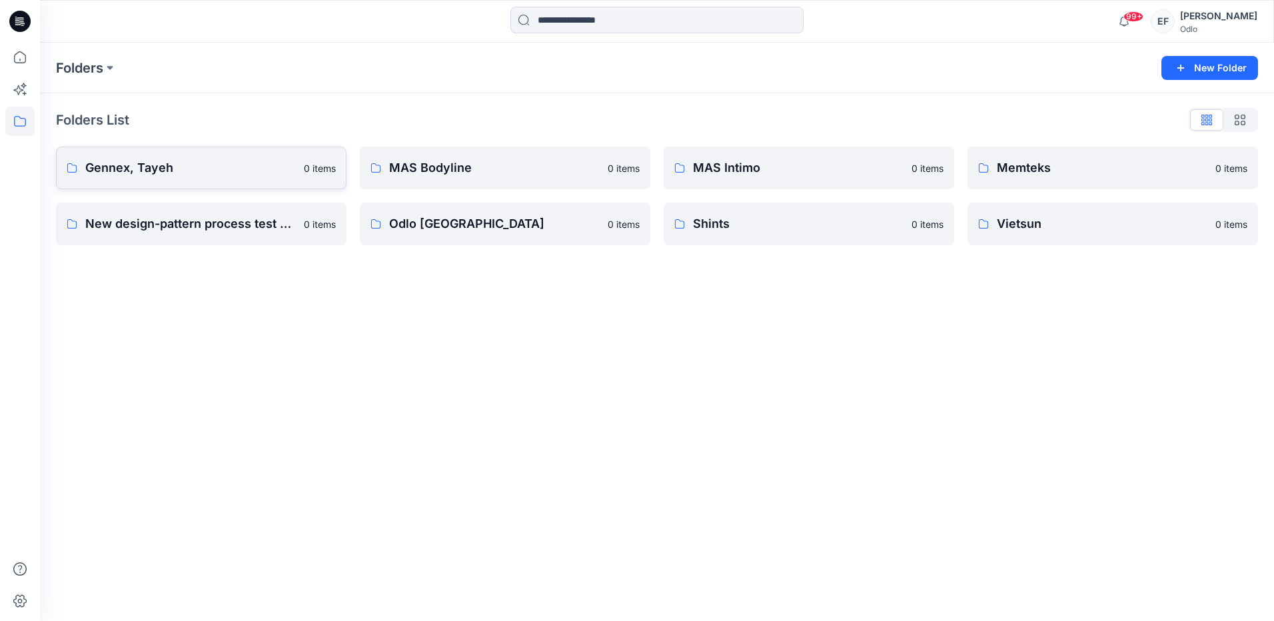
click at [97, 168] on p "Gennex, Tayeh" at bounding box center [190, 168] width 211 height 19
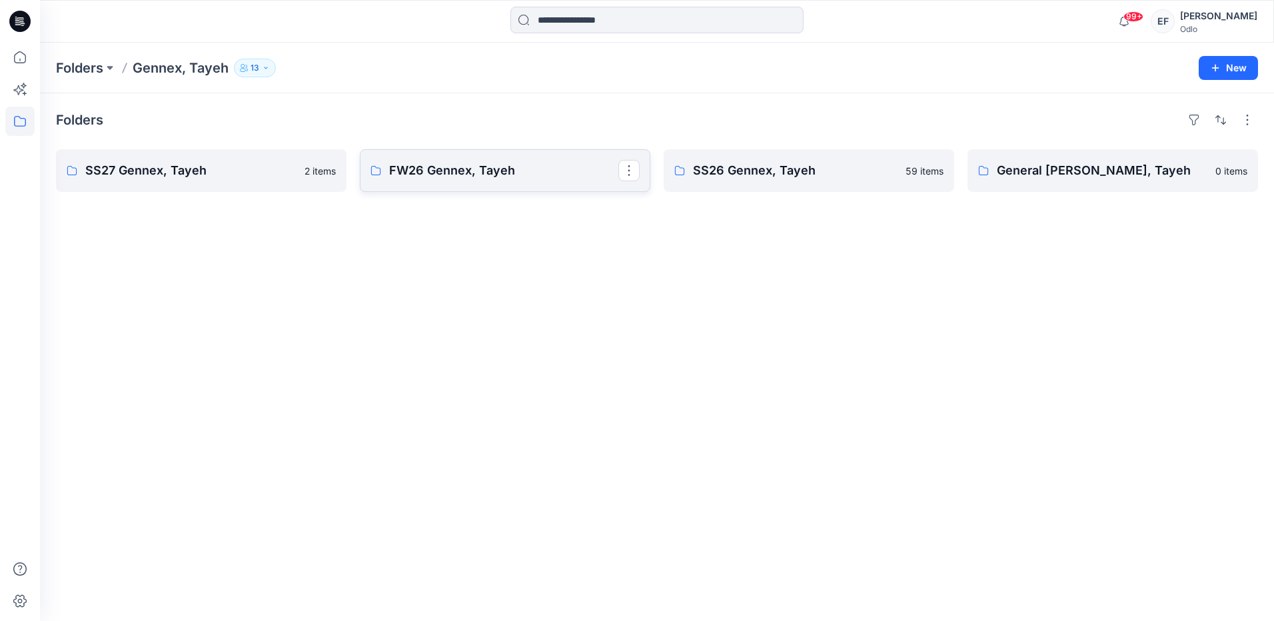
click at [414, 176] on p "FW26 Gennex, Tayeh" at bounding box center [503, 170] width 229 height 19
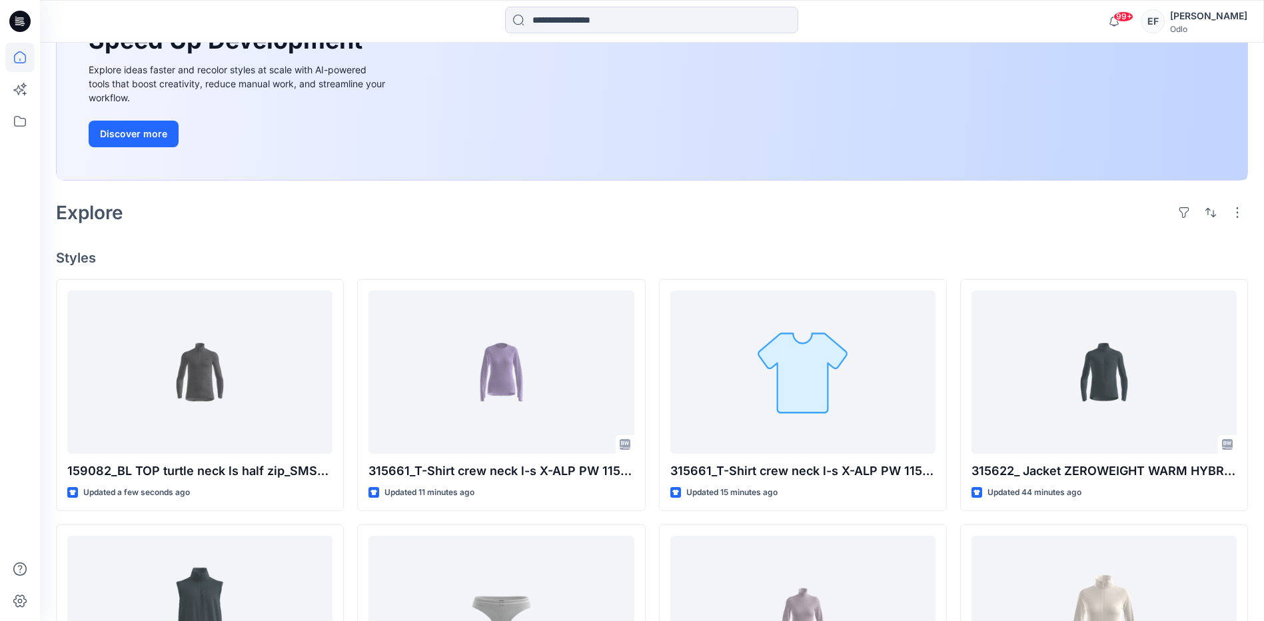
scroll to position [200, 0]
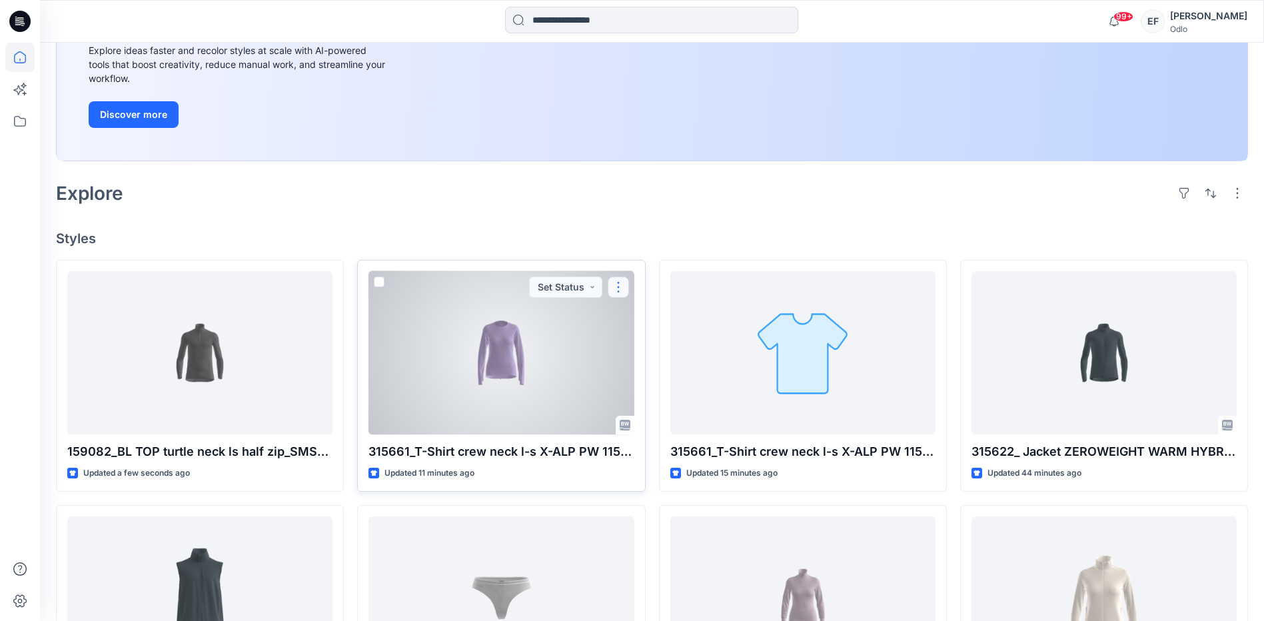
click at [616, 287] on button "button" at bounding box center [618, 287] width 21 height 21
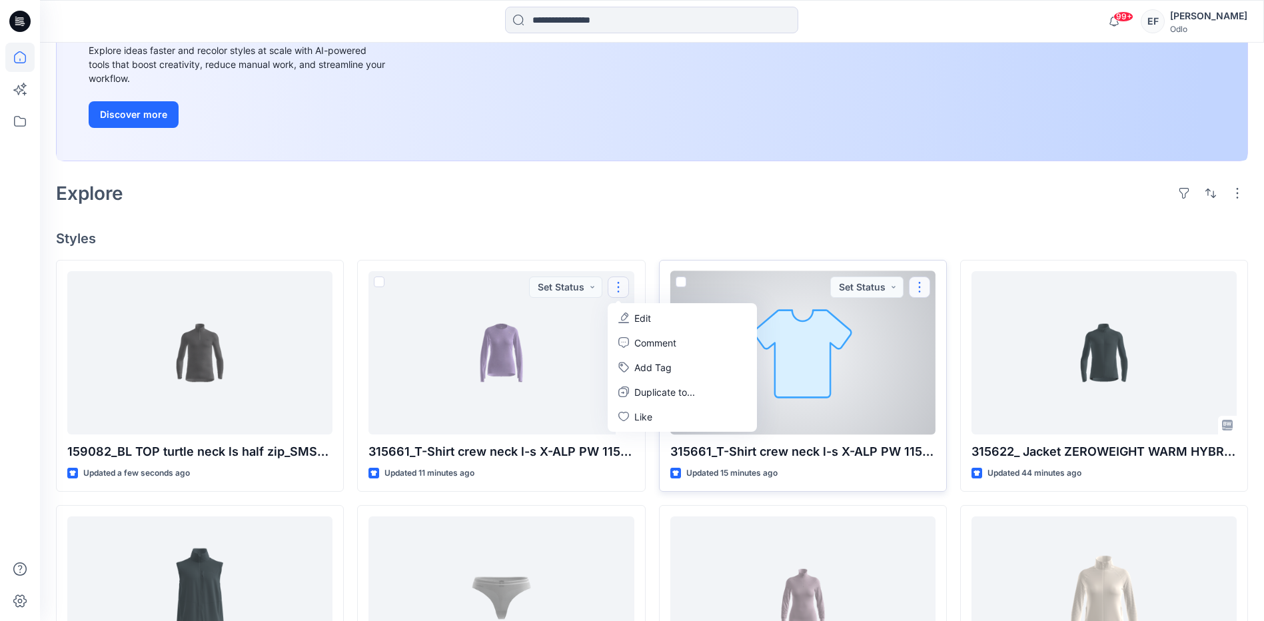
click at [920, 290] on button "button" at bounding box center [919, 287] width 21 height 21
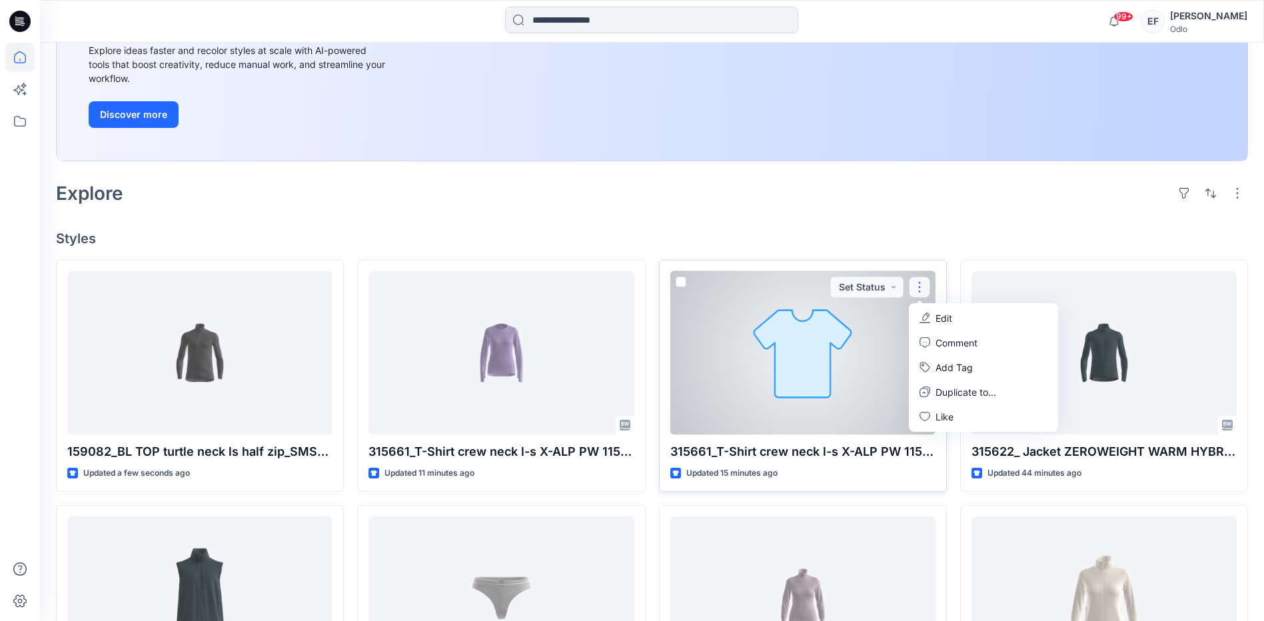
click at [929, 314] on icon "button" at bounding box center [925, 317] width 11 height 11
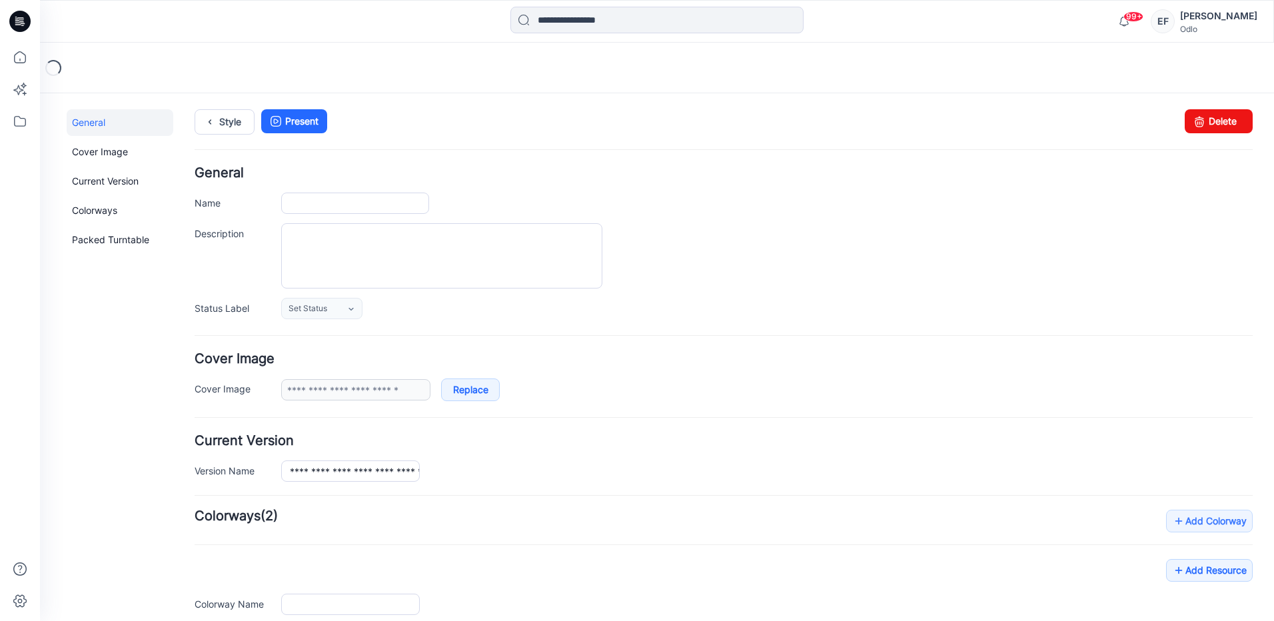
type input "**********"
type input "*****"
type input "**********"
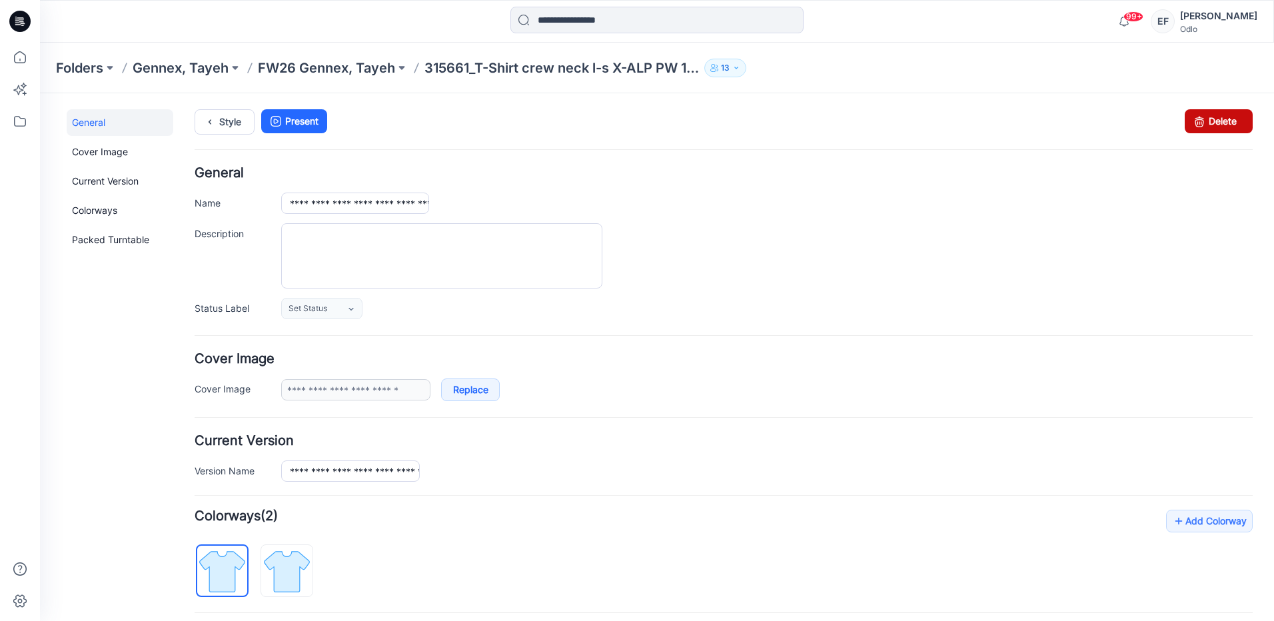
drag, startPoint x: 1207, startPoint y: 118, endPoint x: 748, endPoint y: 155, distance: 461.2
click at [1207, 118] on link "Delete" at bounding box center [1219, 121] width 68 height 24
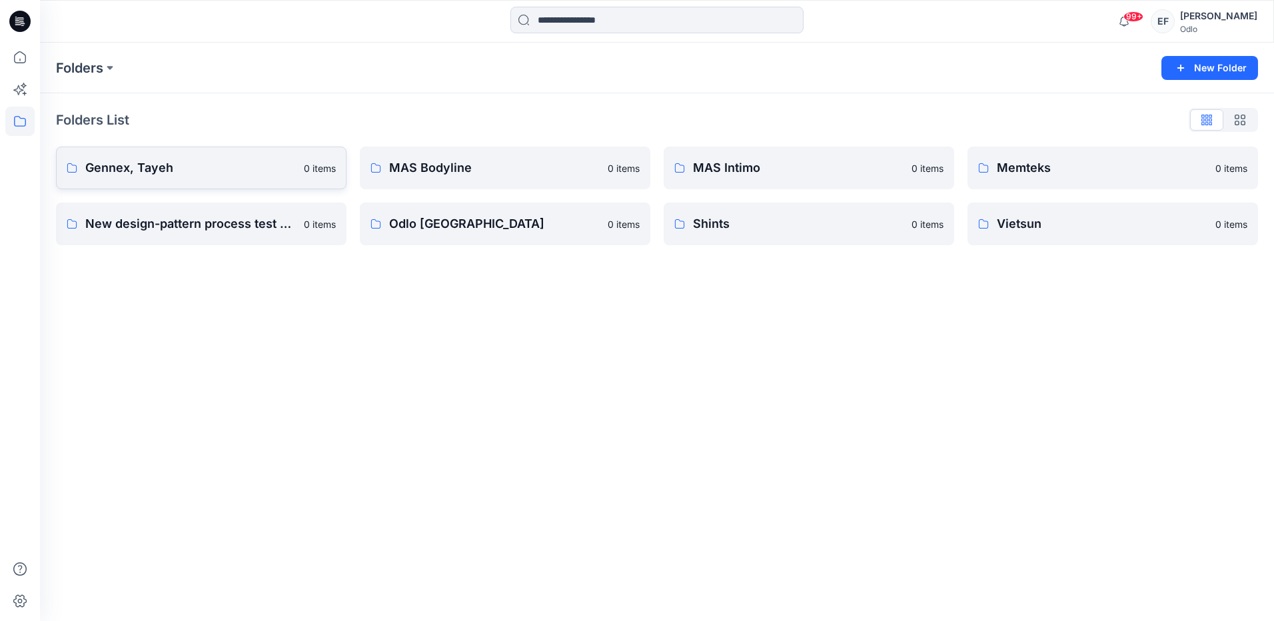
click at [179, 158] on link "Gennex, Tayeh 0 items" at bounding box center [201, 168] width 291 height 43
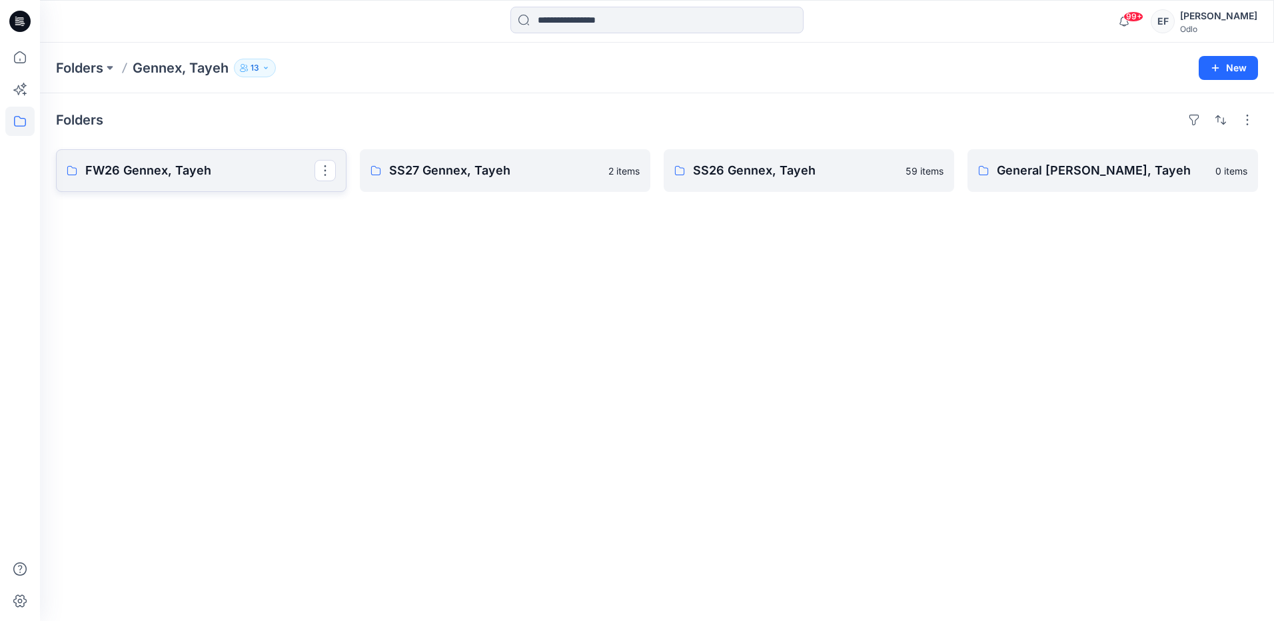
click at [221, 167] on p "FW26 Gennex, Tayeh" at bounding box center [199, 170] width 229 height 19
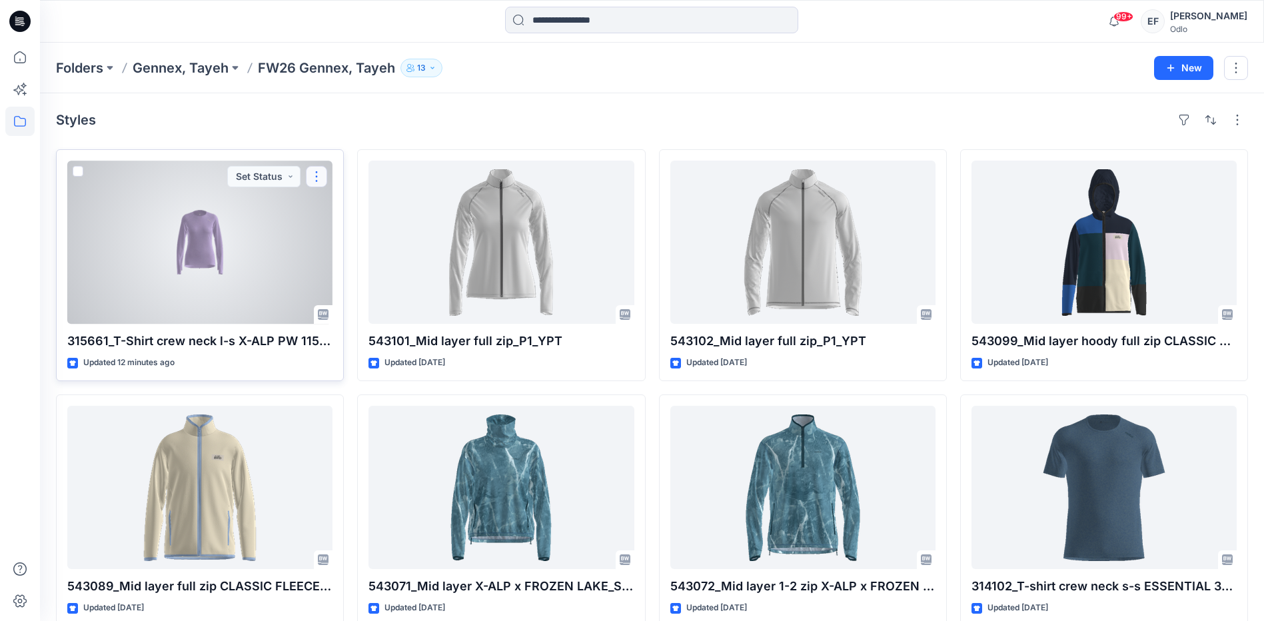
click at [318, 181] on button "button" at bounding box center [316, 176] width 21 height 21
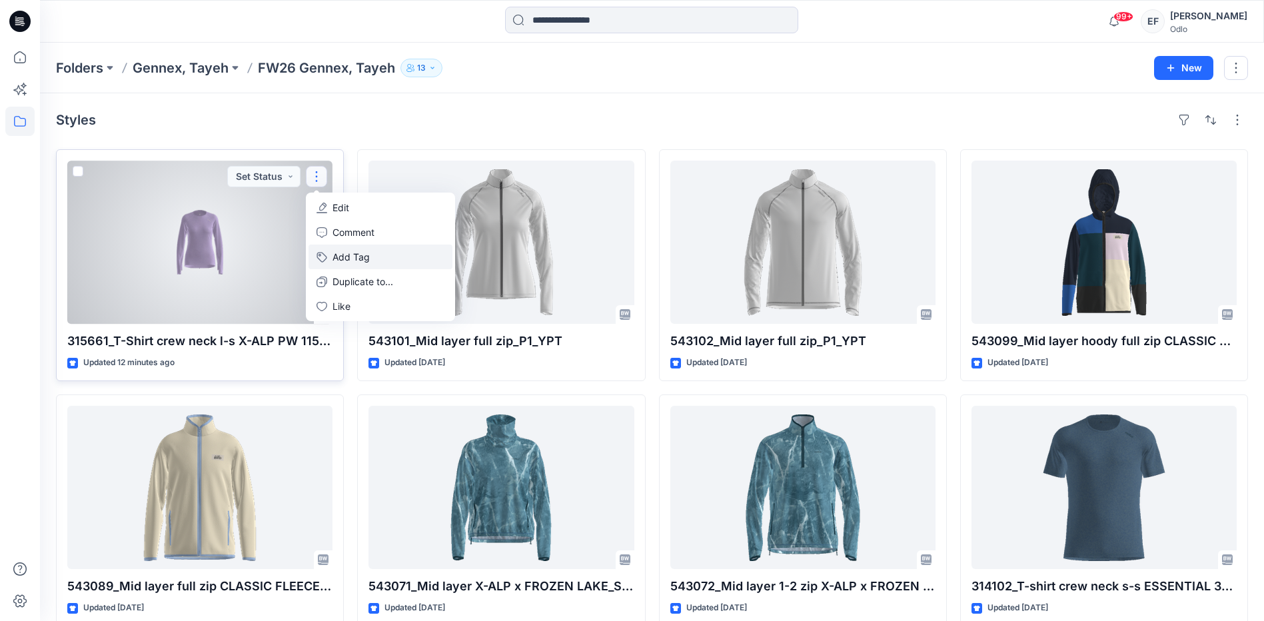
click at [360, 253] on button "Add Tag" at bounding box center [381, 257] width 144 height 25
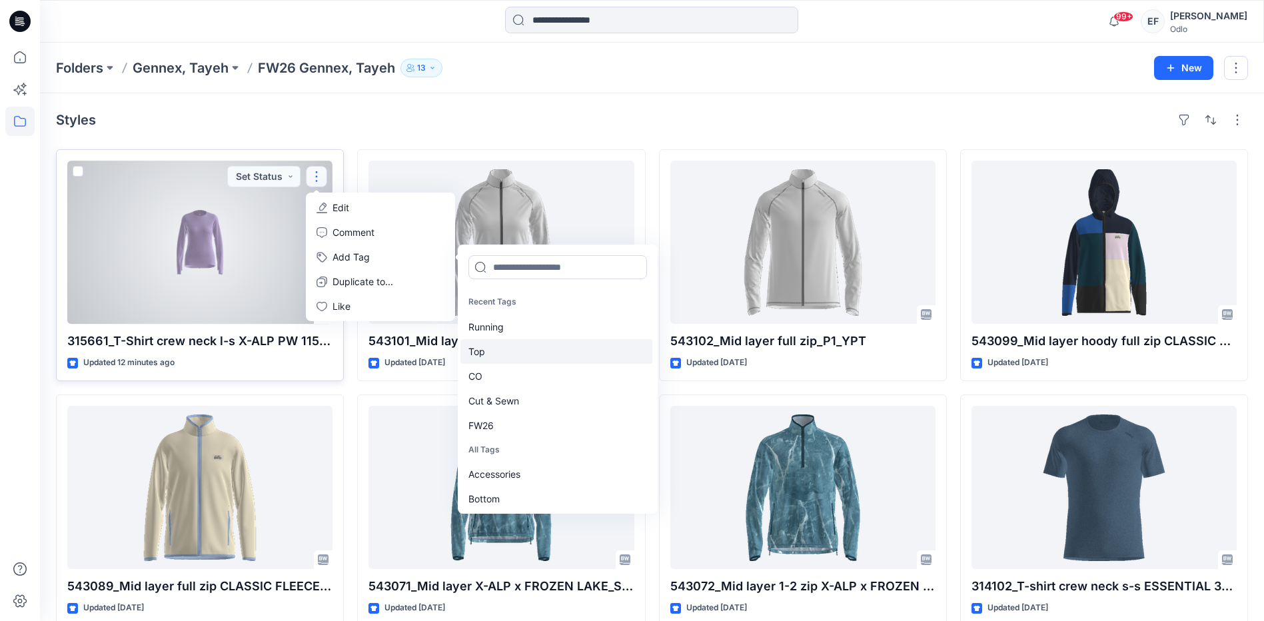
click at [480, 353] on div "Top" at bounding box center [556, 351] width 192 height 25
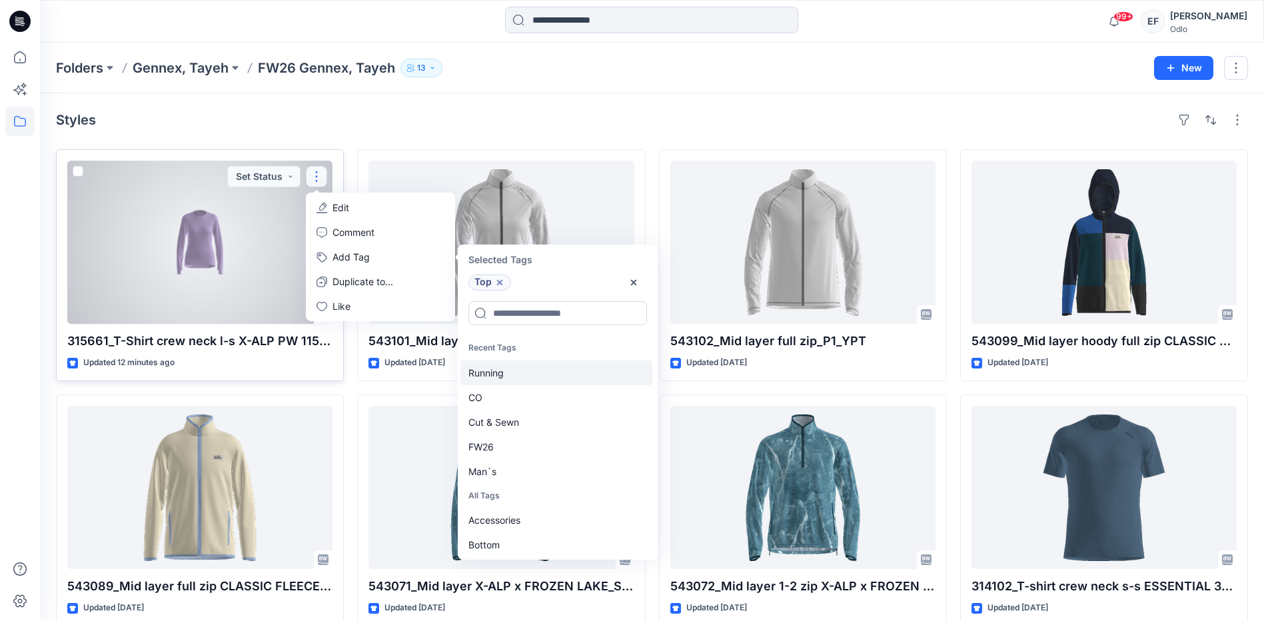
click at [492, 375] on div "Running" at bounding box center [556, 372] width 192 height 25
click at [492, 381] on div "CO" at bounding box center [556, 372] width 192 height 25
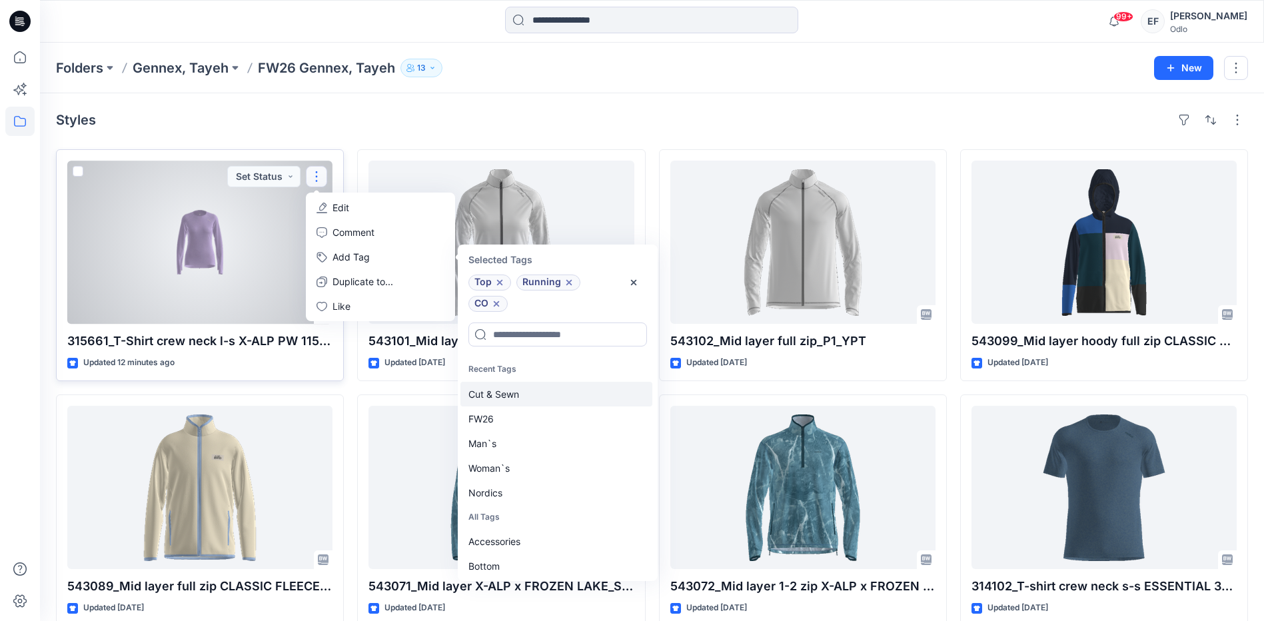
click at [492, 388] on div "Cut & Sewn" at bounding box center [556, 394] width 192 height 25
click at [490, 394] on div "FW26" at bounding box center [556, 394] width 192 height 25
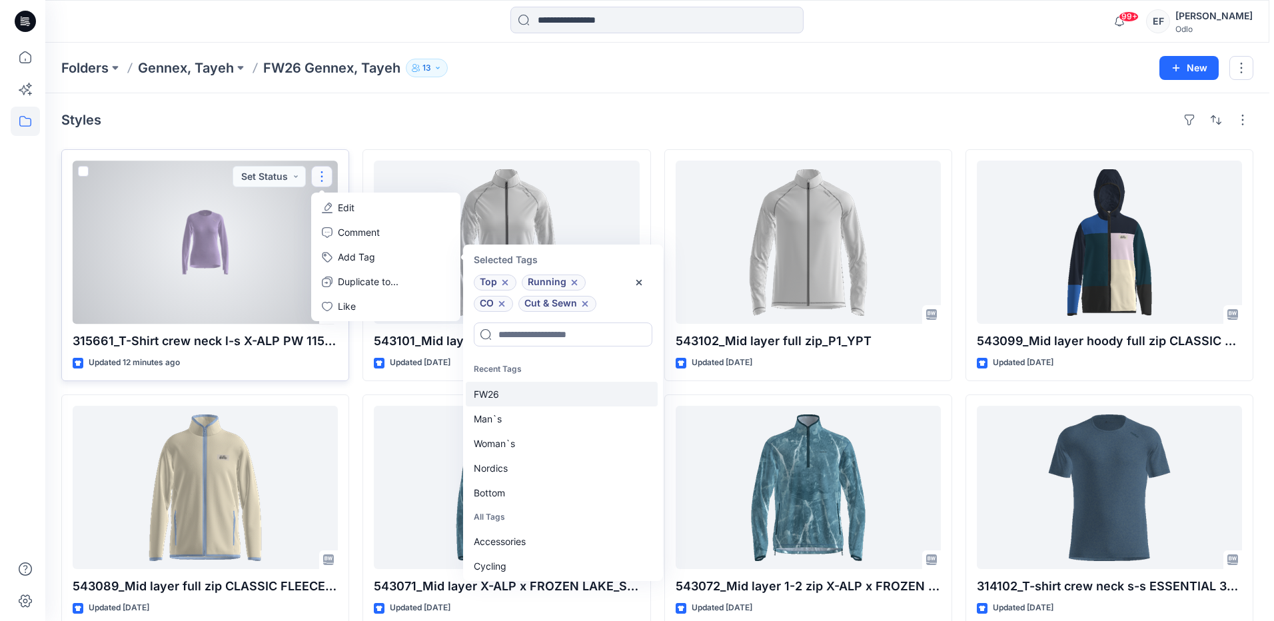
scroll to position [11, 0]
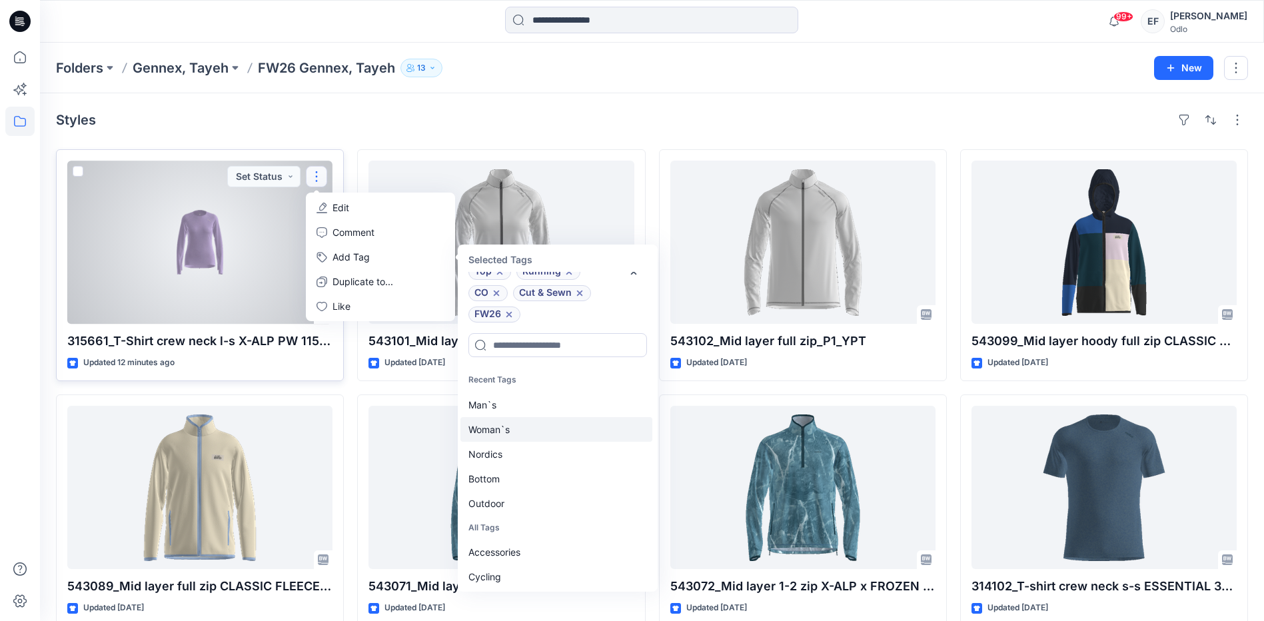
click at [482, 430] on div "Woman`s" at bounding box center [556, 429] width 192 height 25
click at [249, 215] on div at bounding box center [199, 242] width 265 height 163
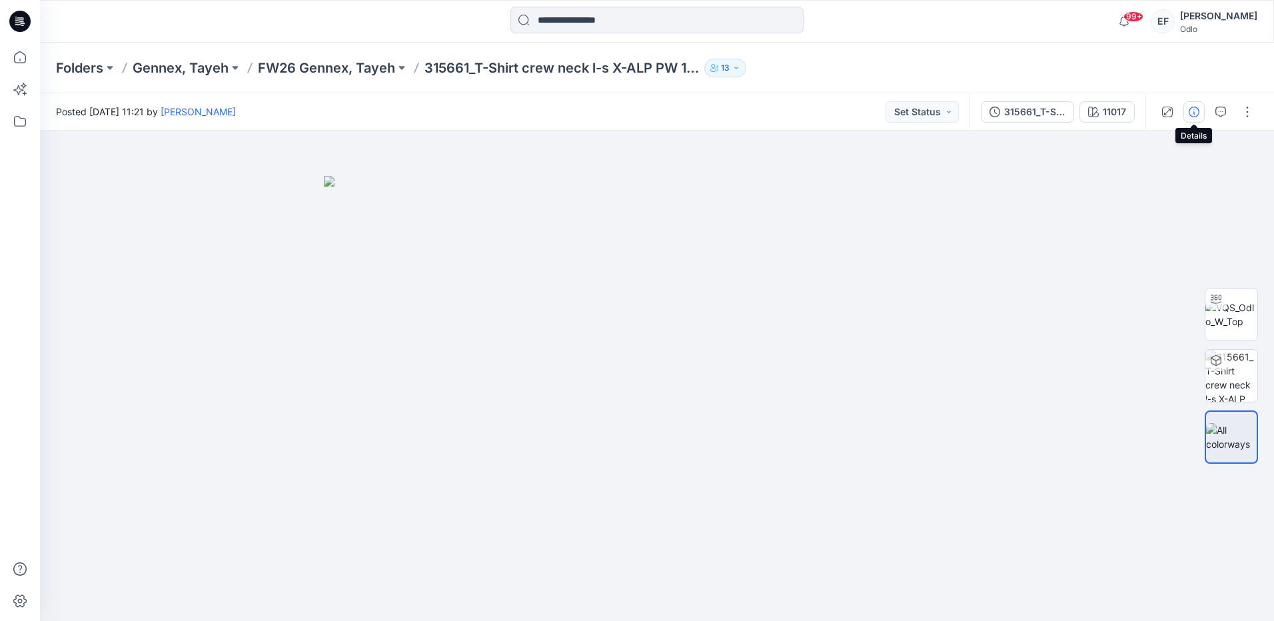
click at [1196, 111] on icon "button" at bounding box center [1194, 112] width 11 height 11
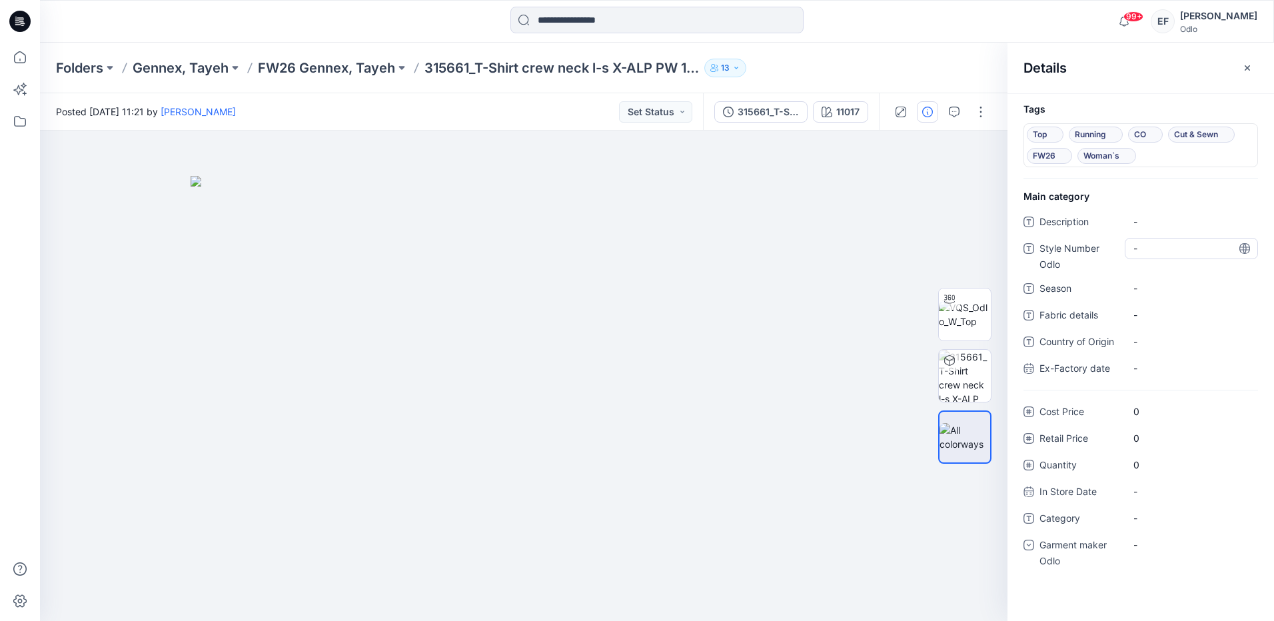
click at [1157, 251] on Odlo "-" at bounding box center [1191, 248] width 116 height 14
type textarea "******"
click at [1158, 291] on span "-" at bounding box center [1191, 288] width 116 height 14
type textarea "****"
click at [1168, 523] on span "-" at bounding box center [1191, 518] width 116 height 14
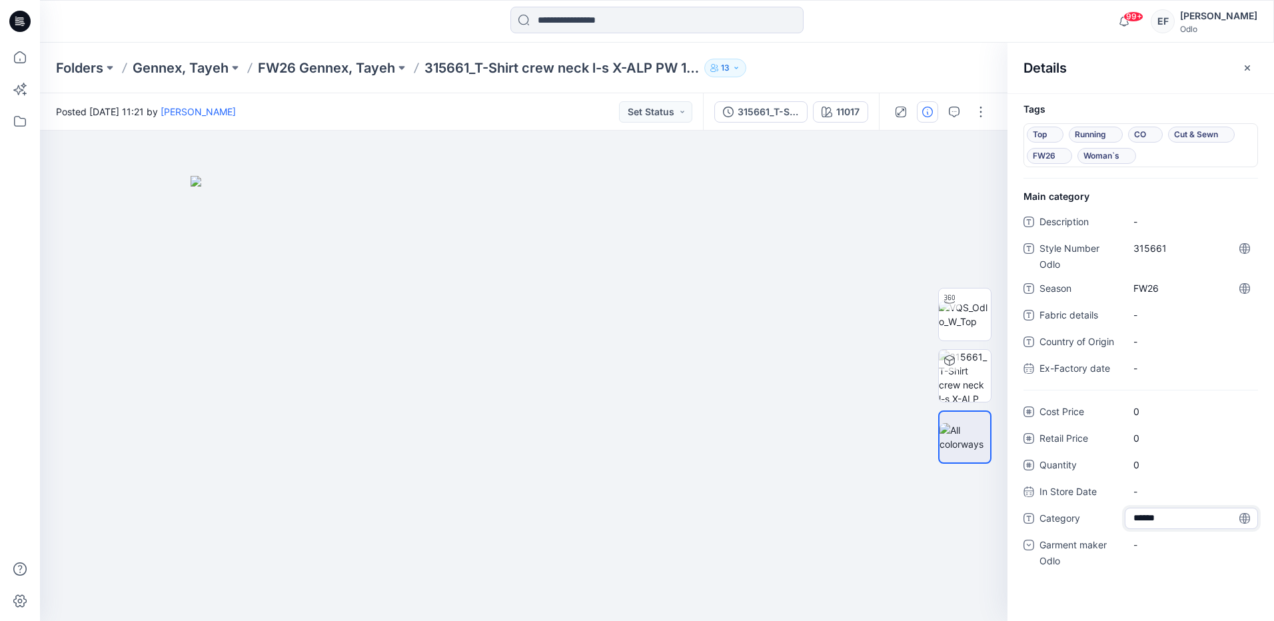
type textarea "*******"
click at [1153, 547] on div "-" at bounding box center [1143, 545] width 20 height 14
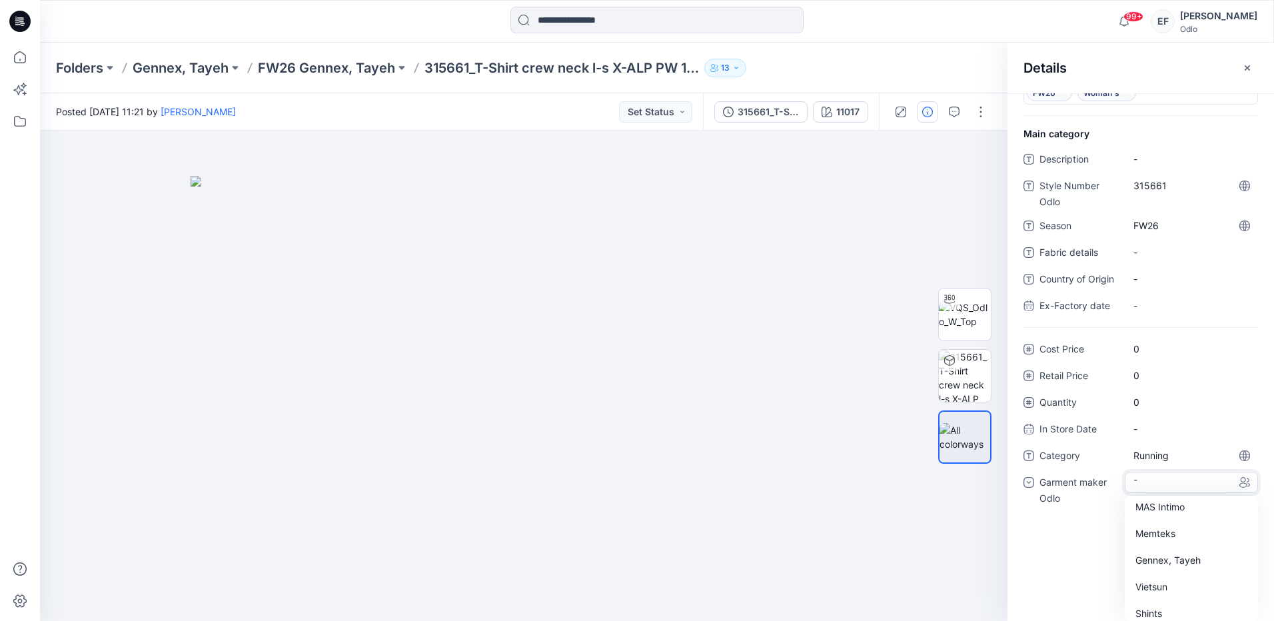
scroll to position [93, 0]
click at [1164, 553] on div "Gennex, Tayeh" at bounding box center [1191, 551] width 128 height 27
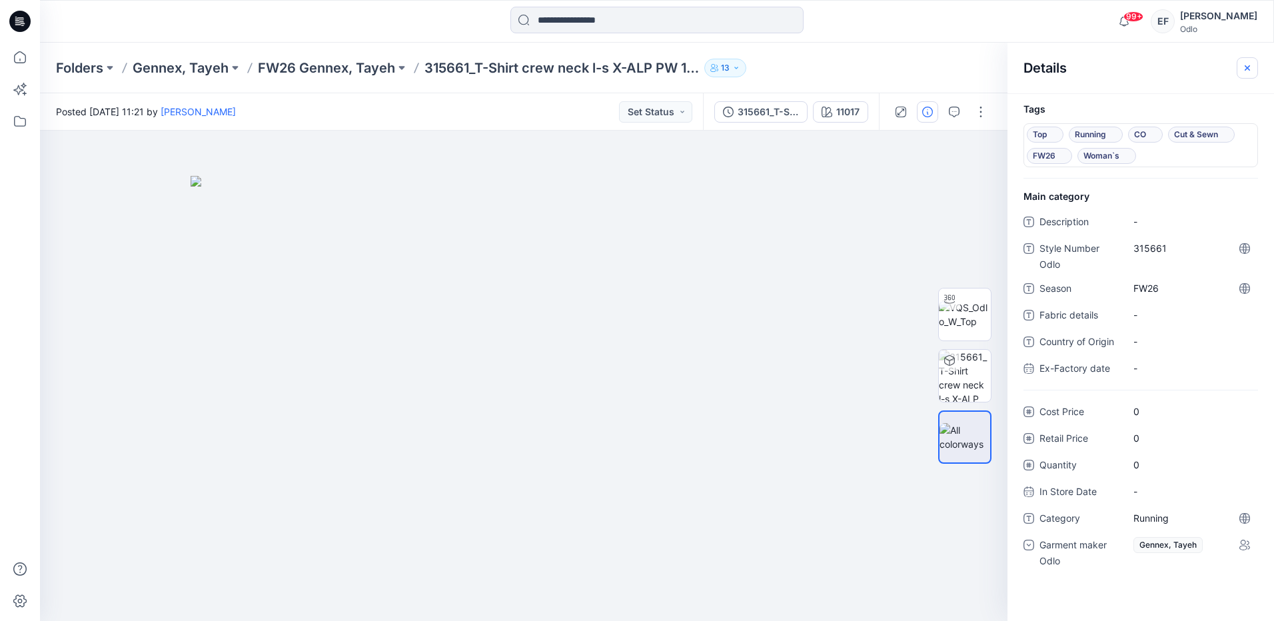
click at [1245, 70] on icon "button" at bounding box center [1247, 68] width 11 height 11
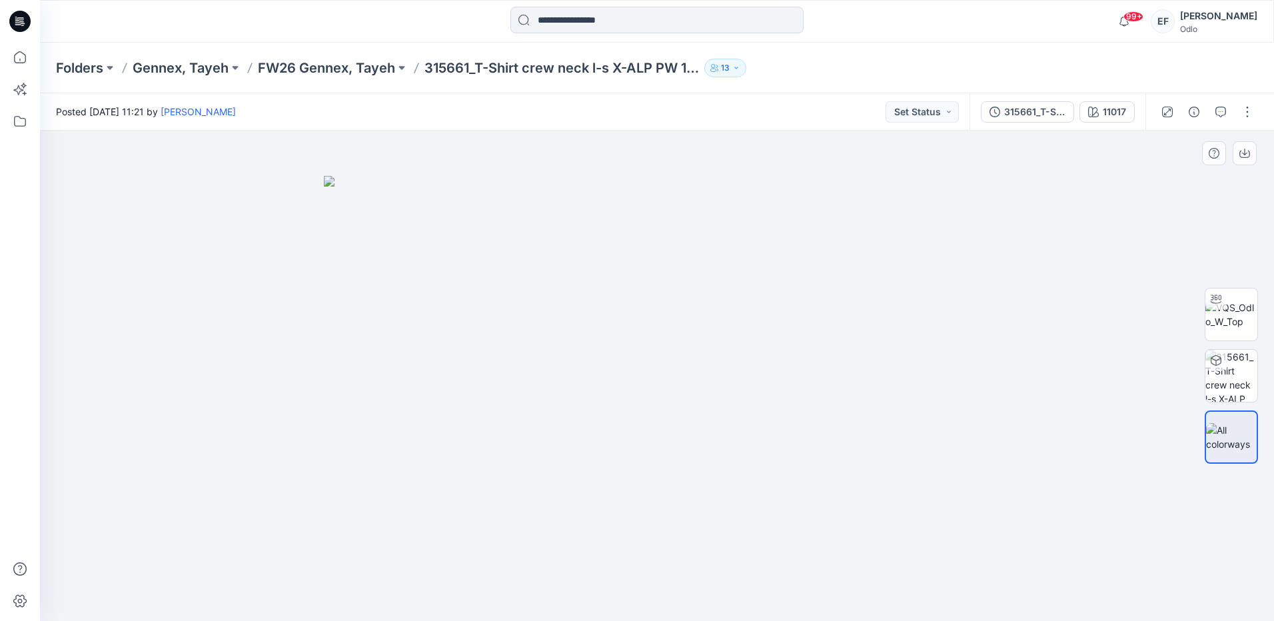
click at [686, 363] on img at bounding box center [657, 398] width 666 height 445
click at [1249, 316] on img at bounding box center [1231, 315] width 52 height 28
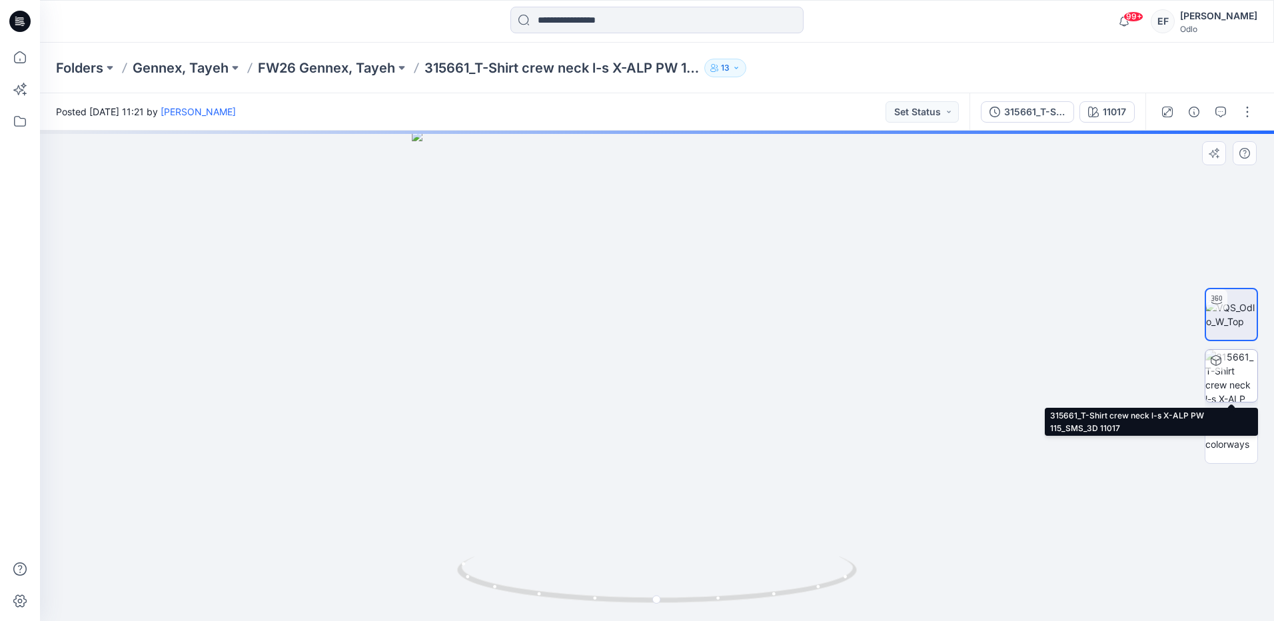
click at [1235, 367] on img at bounding box center [1231, 376] width 52 height 52
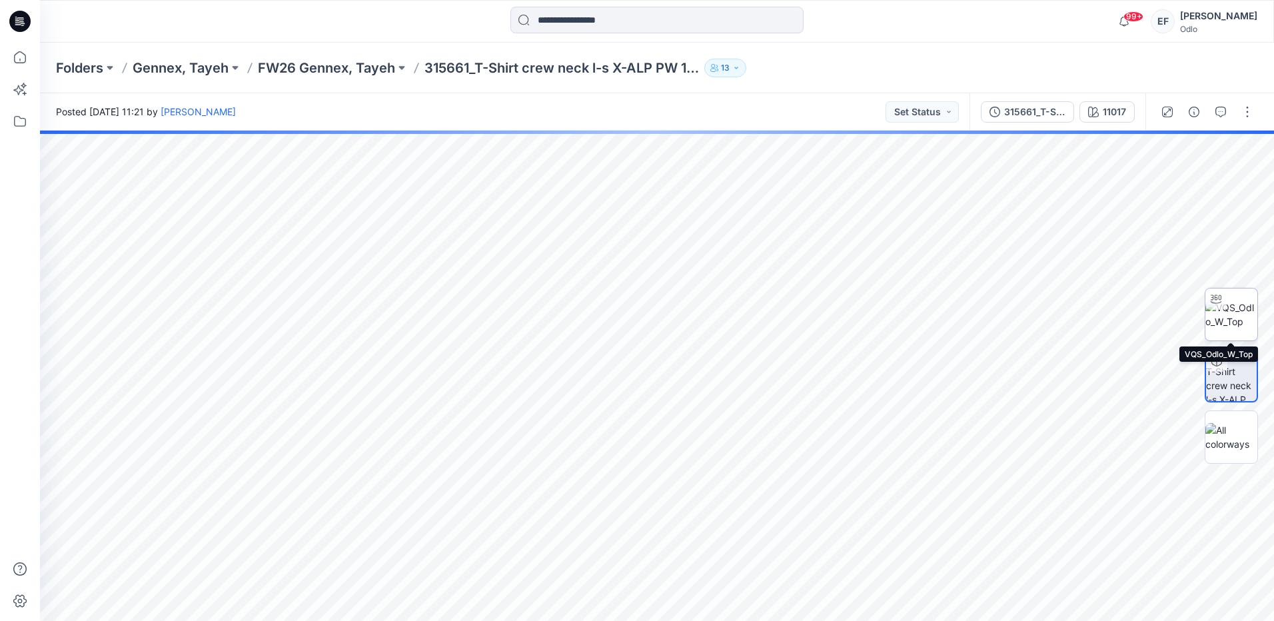
click at [1223, 310] on img at bounding box center [1231, 315] width 52 height 28
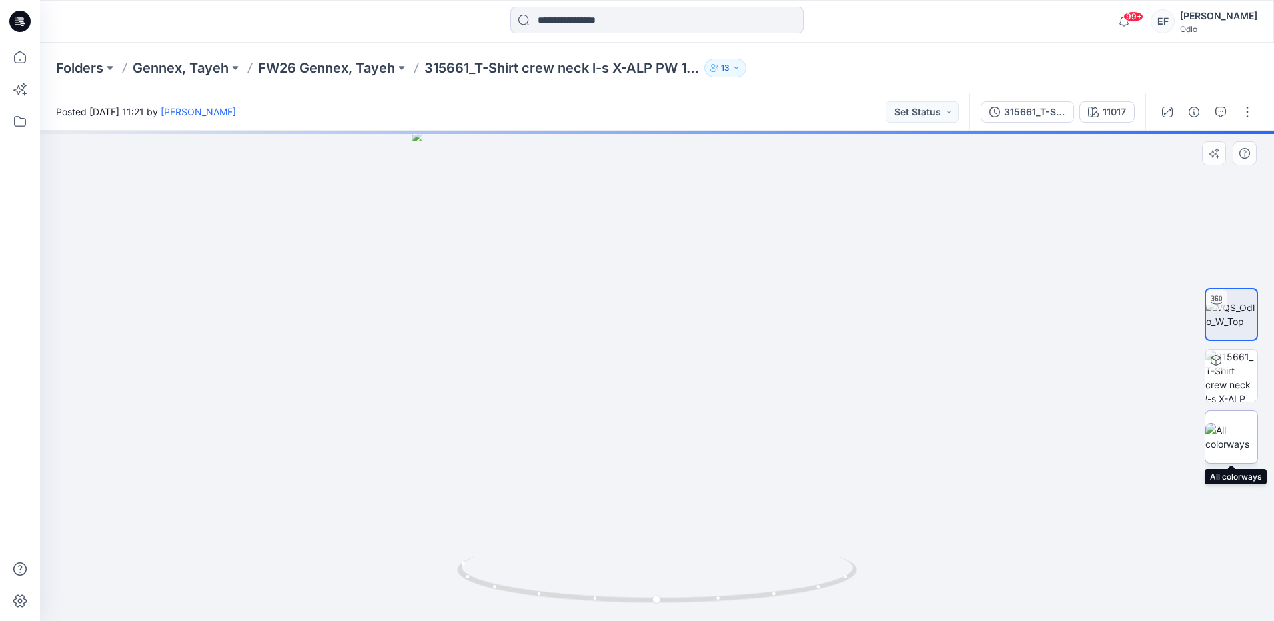
click at [1221, 432] on img at bounding box center [1231, 437] width 52 height 28
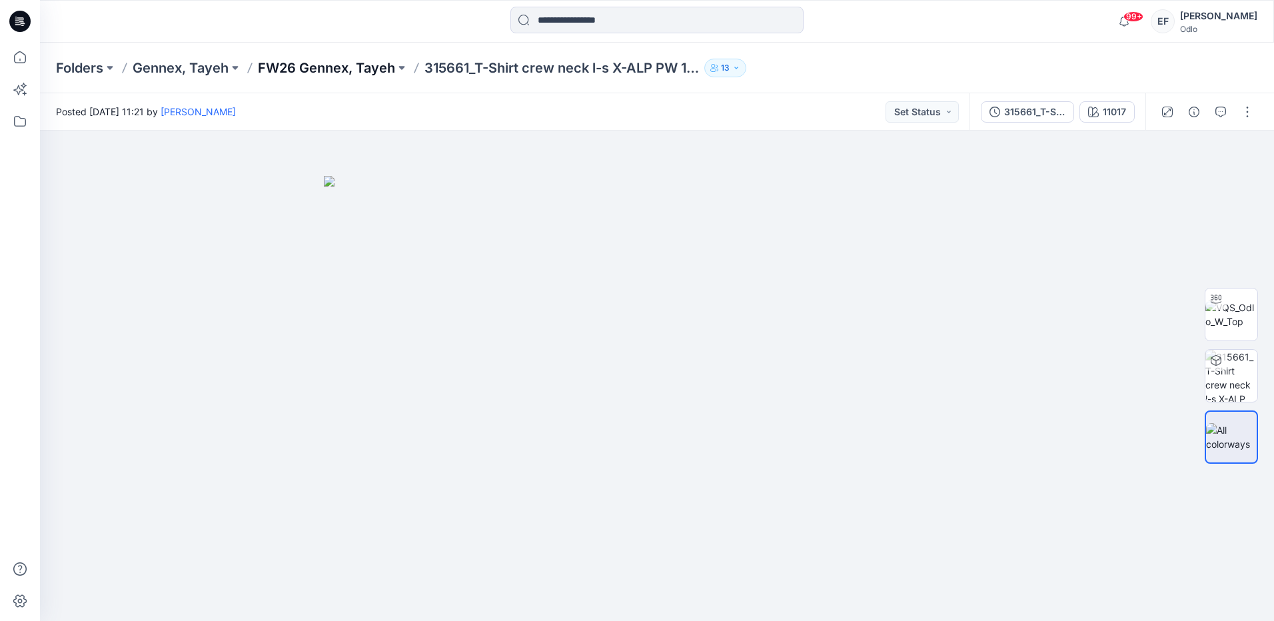
click at [293, 71] on p "FW26 Gennex, Tayeh" at bounding box center [326, 68] width 137 height 19
